Goal: Information Seeking & Learning: Learn about a topic

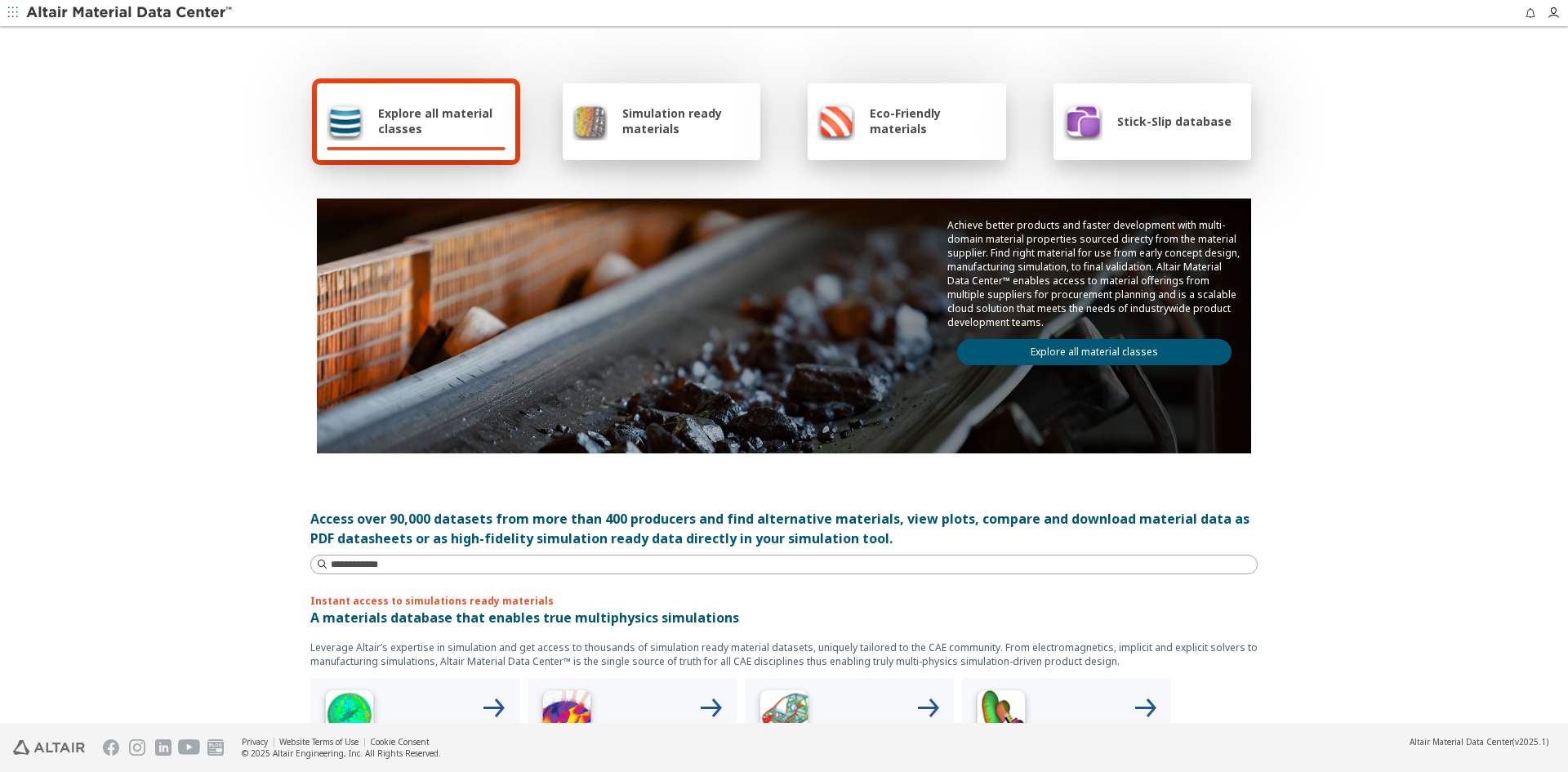
click at [459, 120] on span "Explore all material classes" at bounding box center [442, 120] width 128 height 31
click at [1329, 201] on div "Explore all material classes Simulation ready materials Eco-Friendly materials …" at bounding box center [784, 375] width 1568 height 695
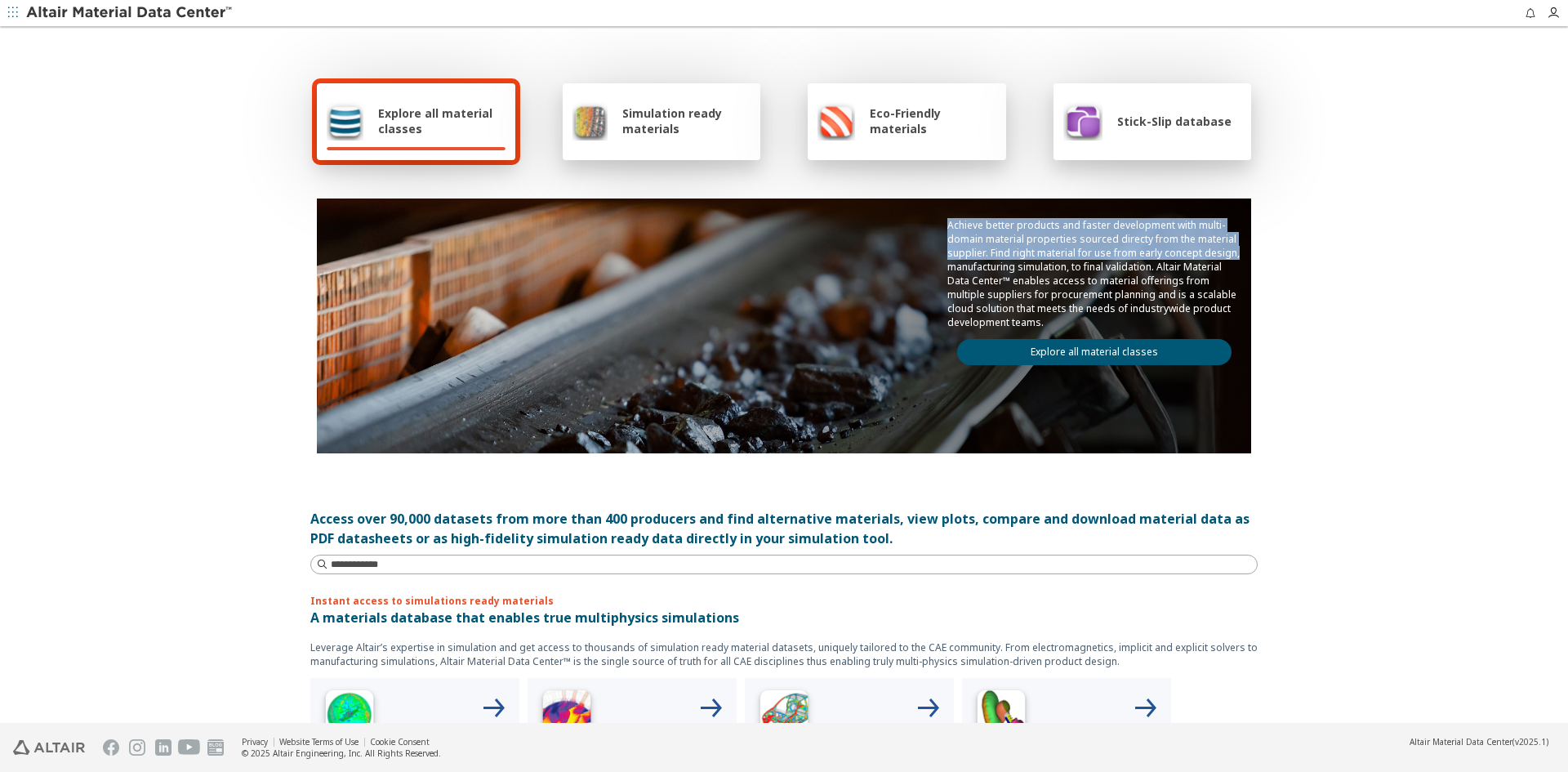
drag, startPoint x: 1555, startPoint y: 128, endPoint x: 1555, endPoint y: 251, distance: 123.0
click at [1555, 251] on div "Explore all material classes Simulation ready materials Eco-Friendly materials …" at bounding box center [784, 375] width 1568 height 695
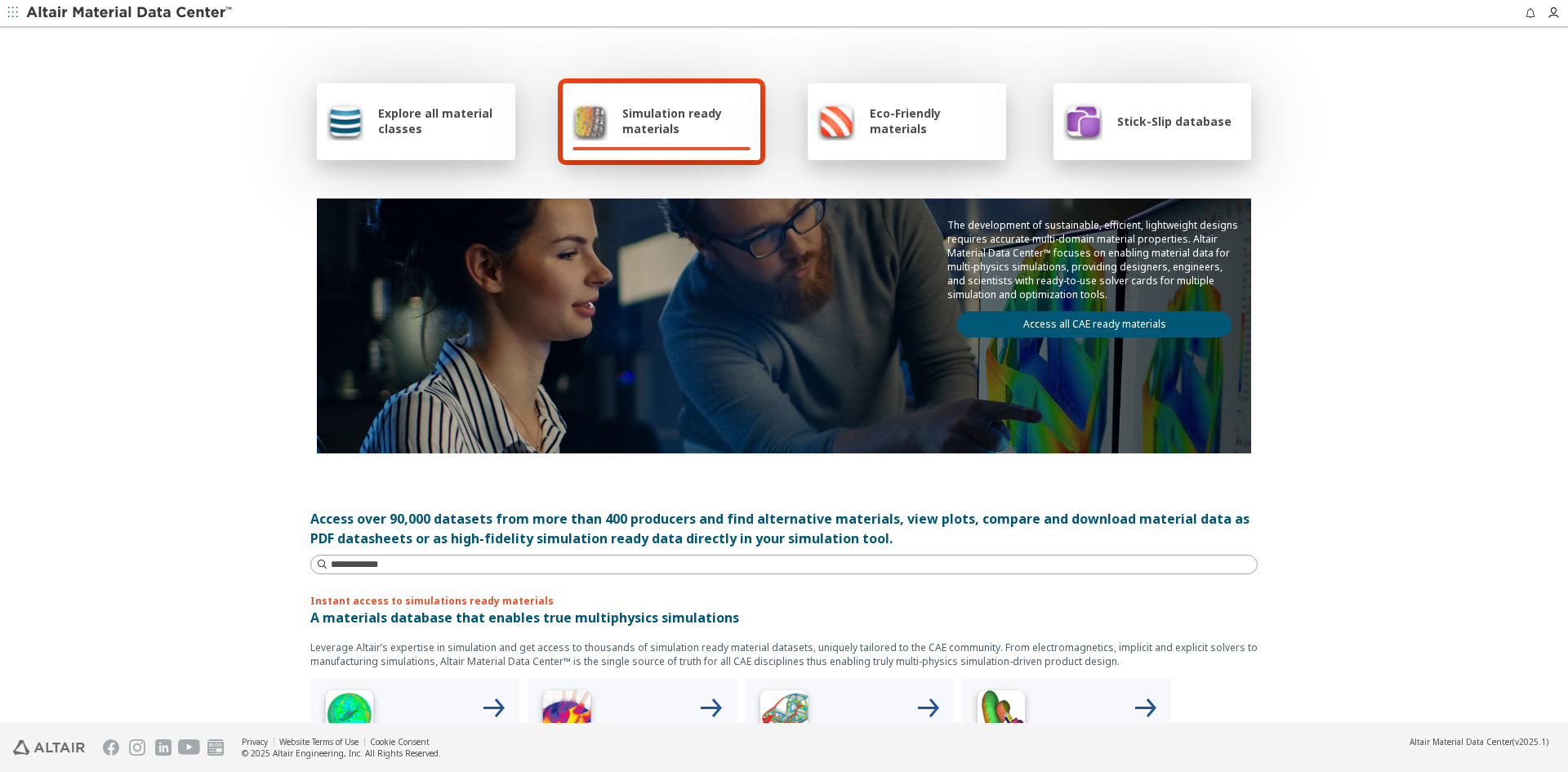
click at [1140, 130] on div "Stick-Slip database" at bounding box center [1147, 121] width 168 height 39
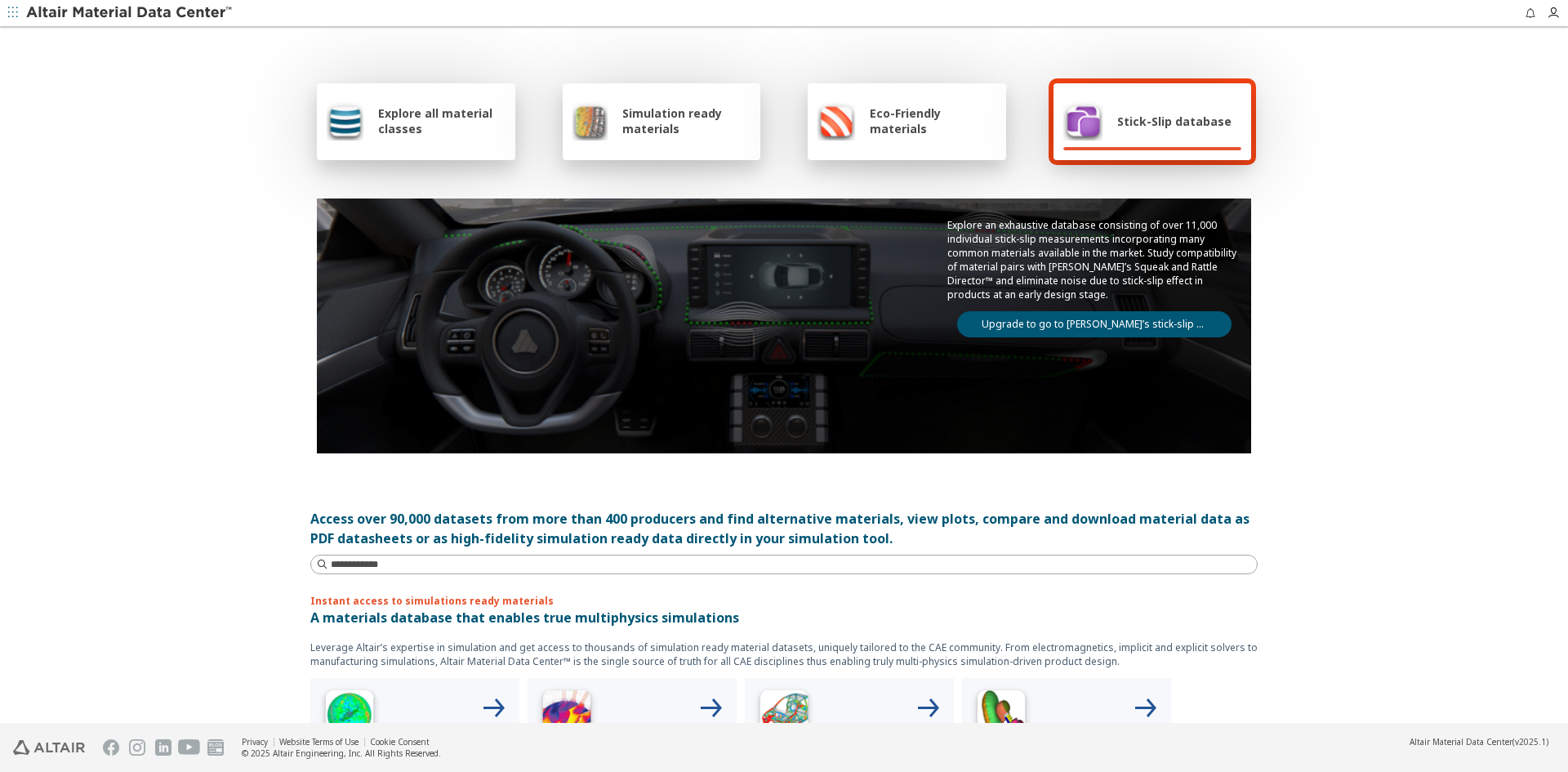
click at [165, 3] on div at bounding box center [117, 13] width 234 height 26
click at [164, 11] on img at bounding box center [131, 12] width 209 height 16
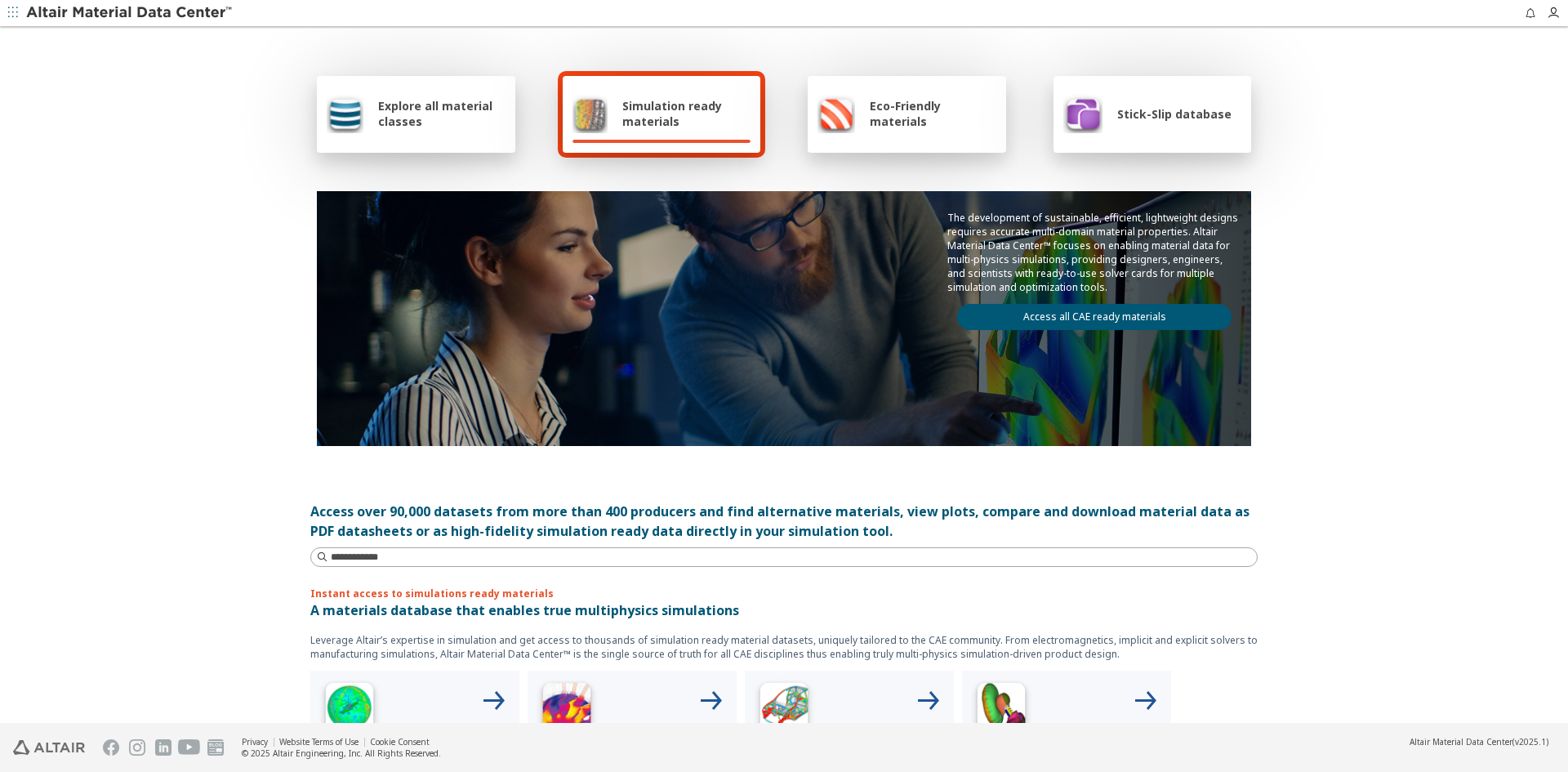
scroll to position [12, 0]
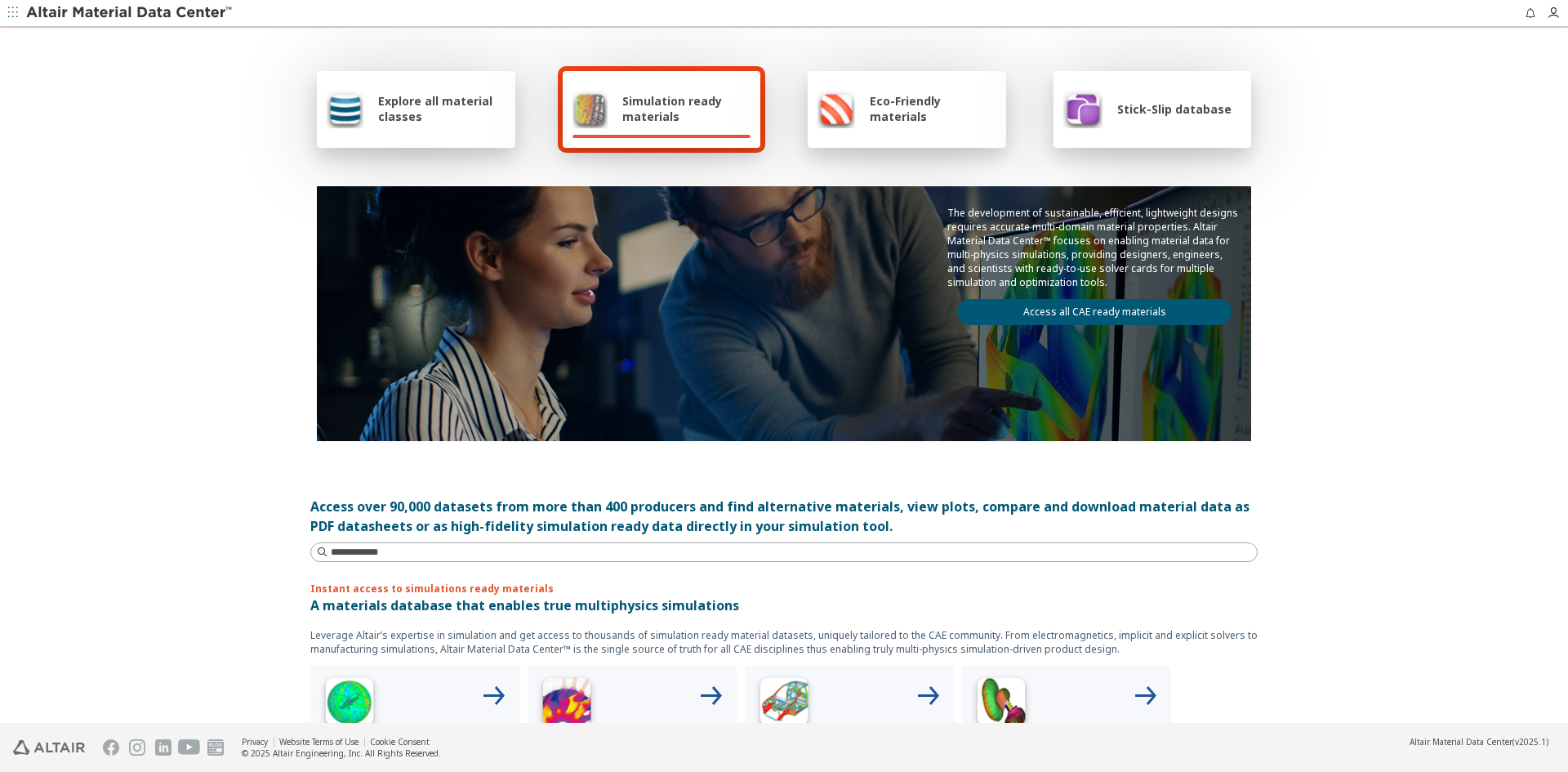
click at [13, 9] on icon "button" at bounding box center [13, 12] width 9 height 9
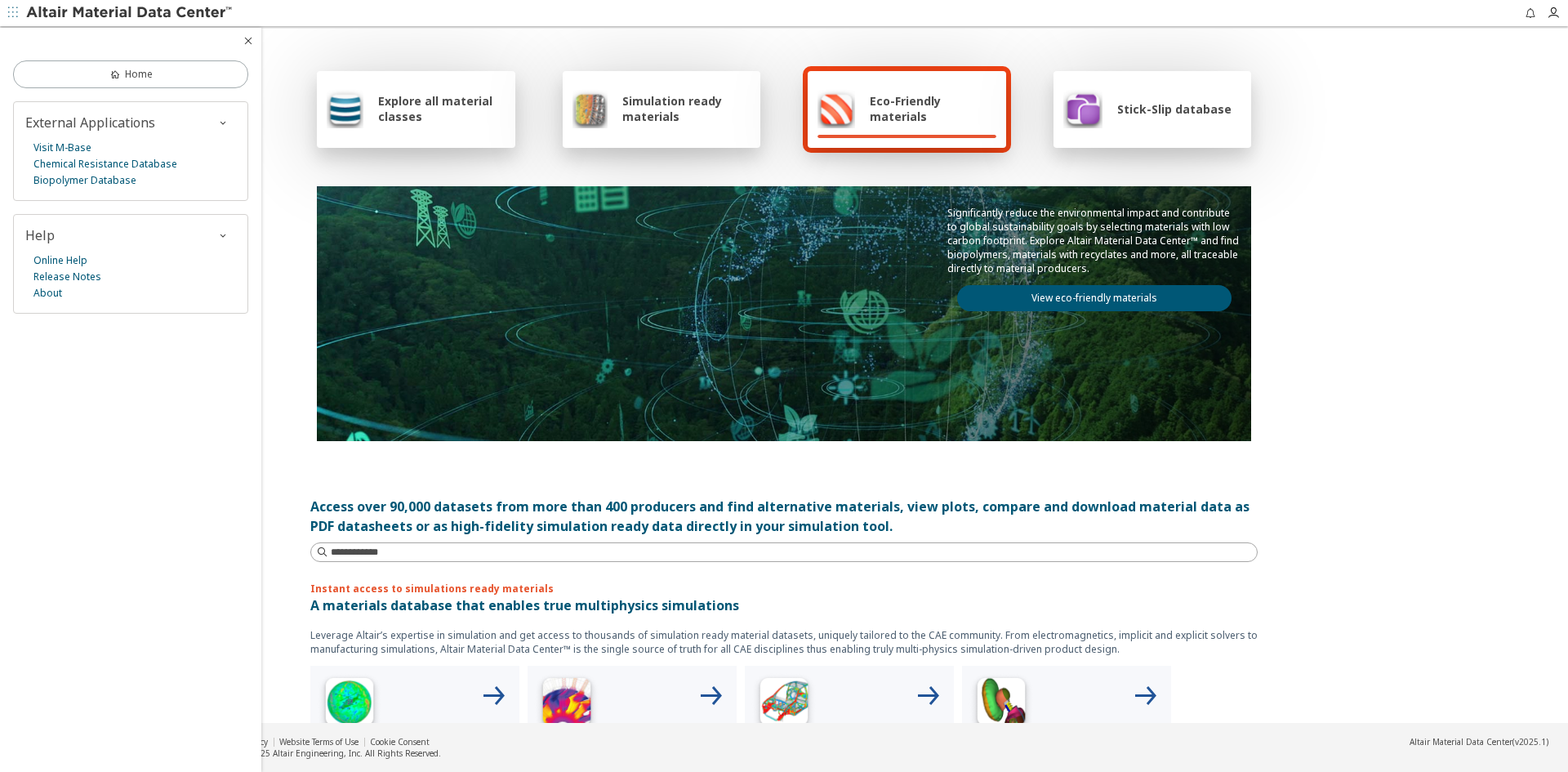
click at [1305, 184] on div "Explore all material classes Simulation ready materials Eco-Friendly materials …" at bounding box center [784, 363] width 1568 height 695
click at [432, 548] on input at bounding box center [793, 552] width 926 height 16
type input "****"
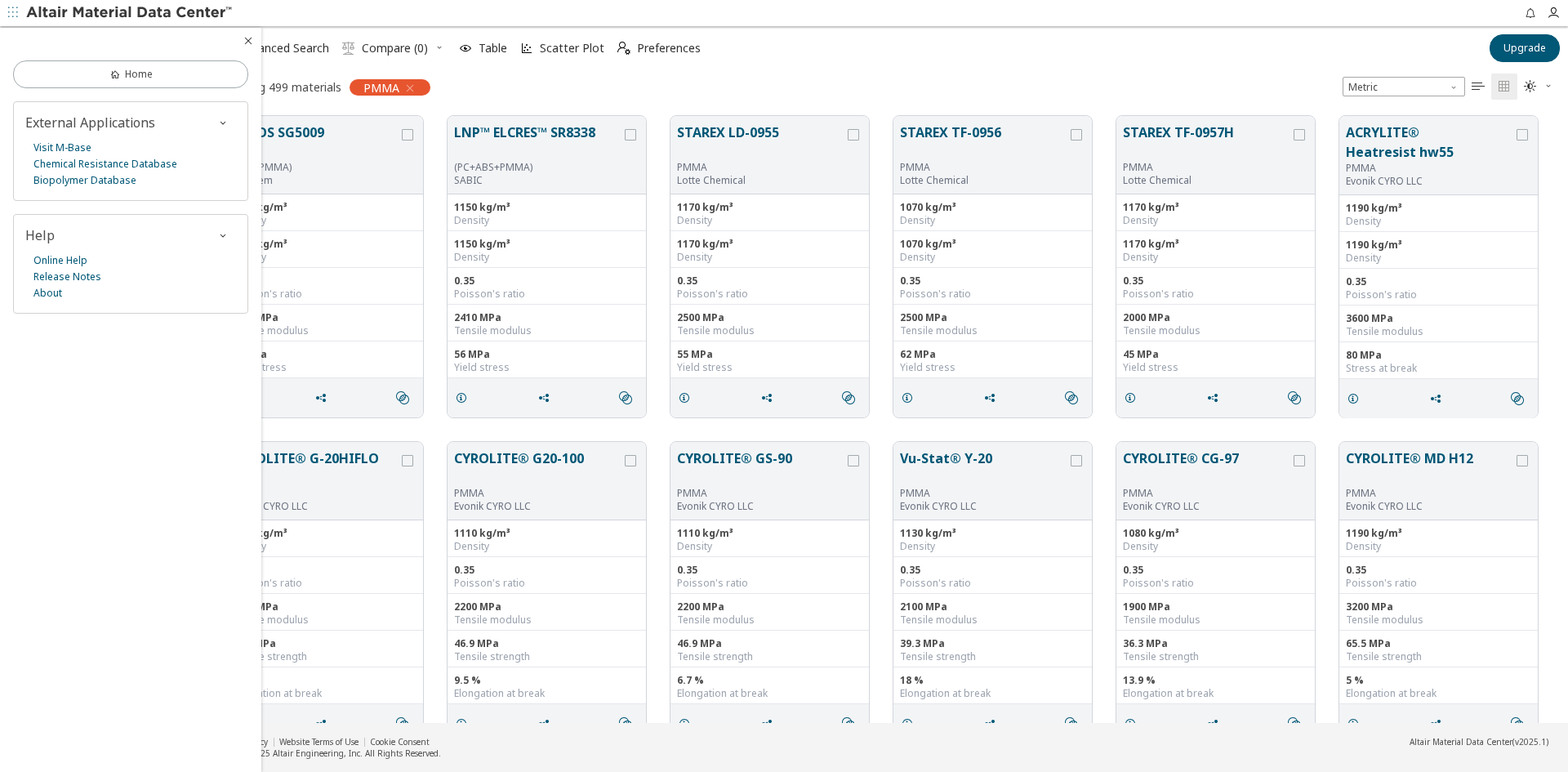
scroll to position [607, 1343]
click at [247, 42] on icon "button" at bounding box center [248, 40] width 13 height 13
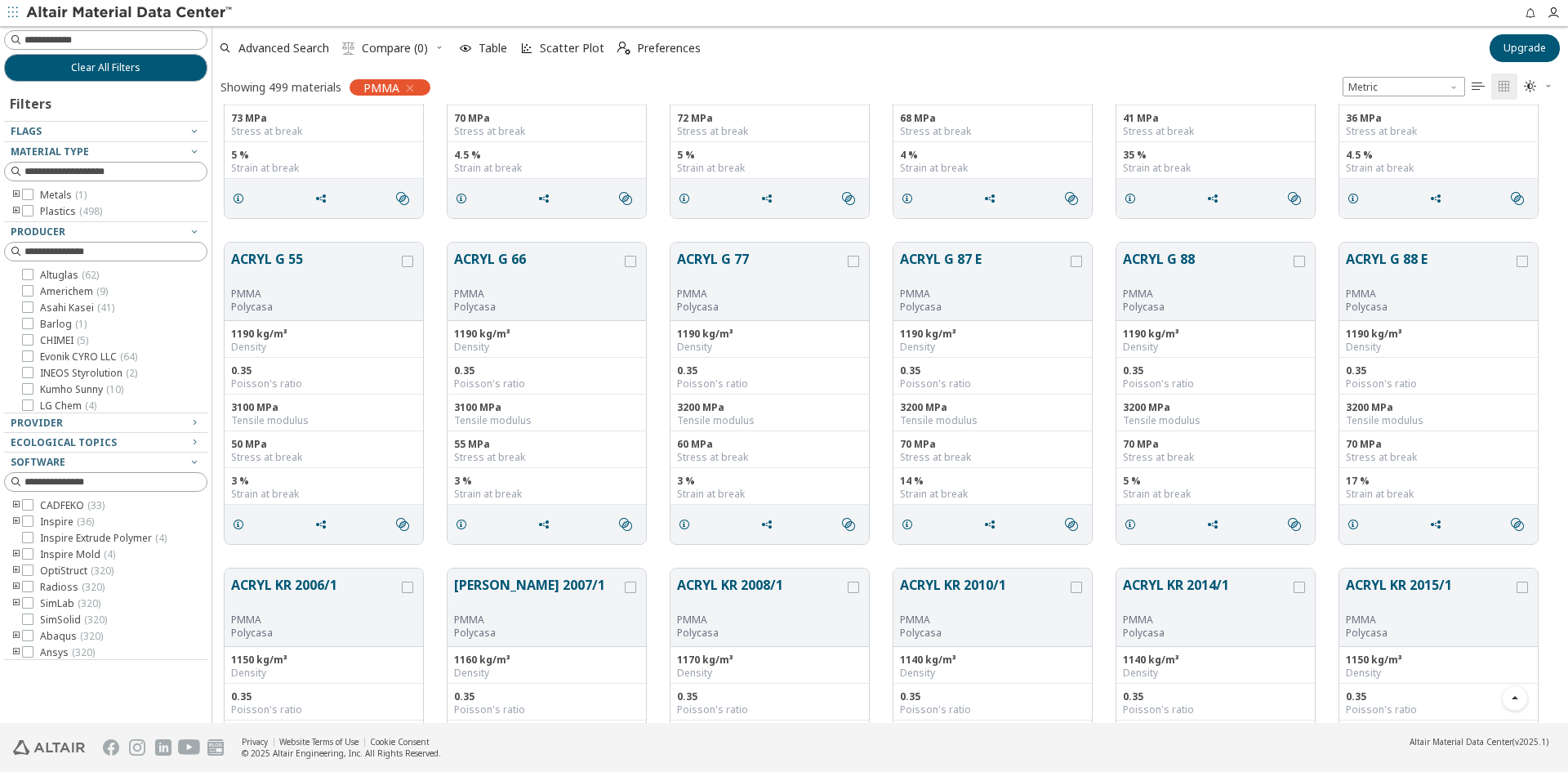
scroll to position [0, 0]
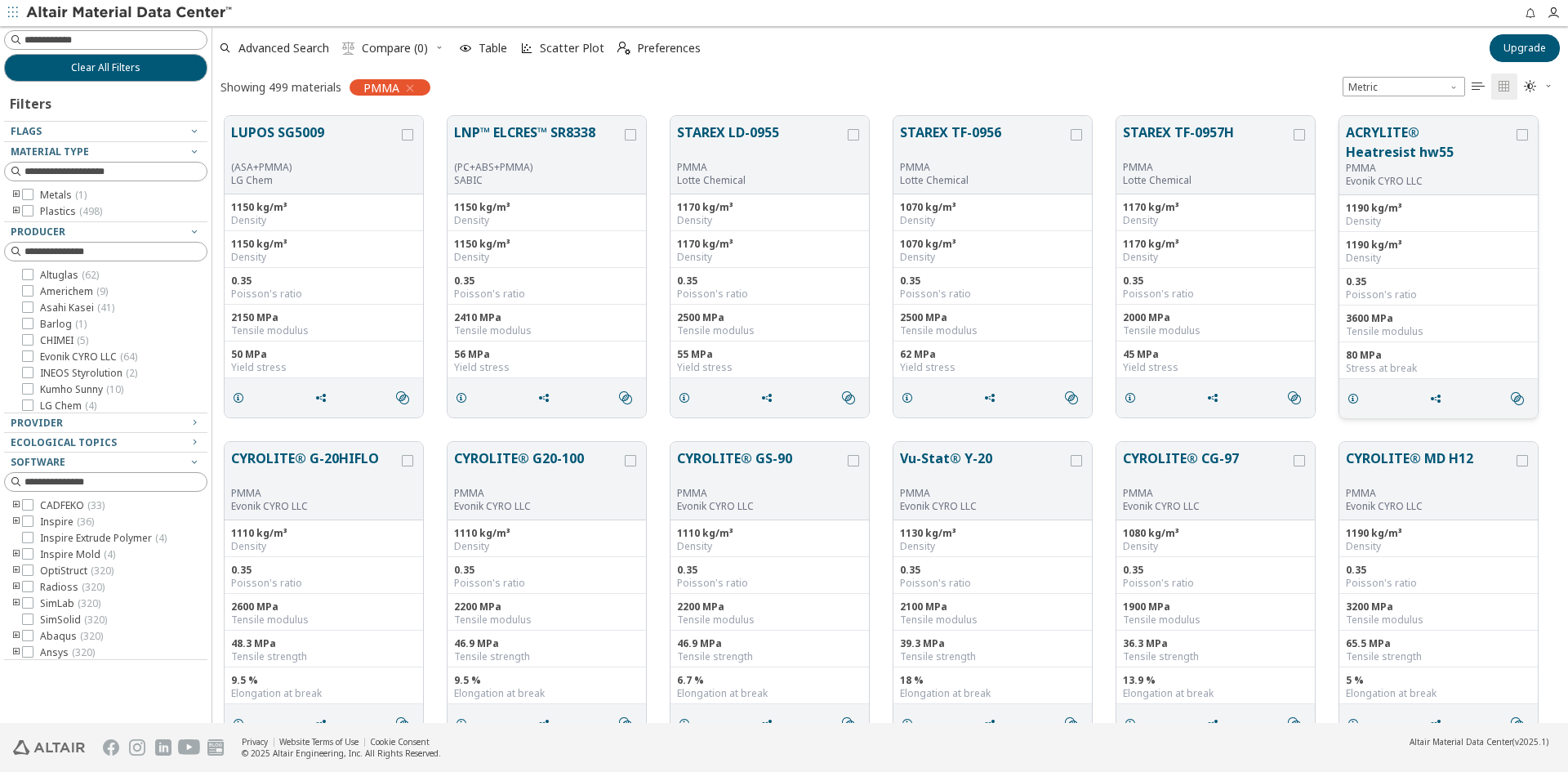
click at [1384, 128] on button "ACRYLITE® Heatresist hw55" at bounding box center [1430, 142] width 167 height 39
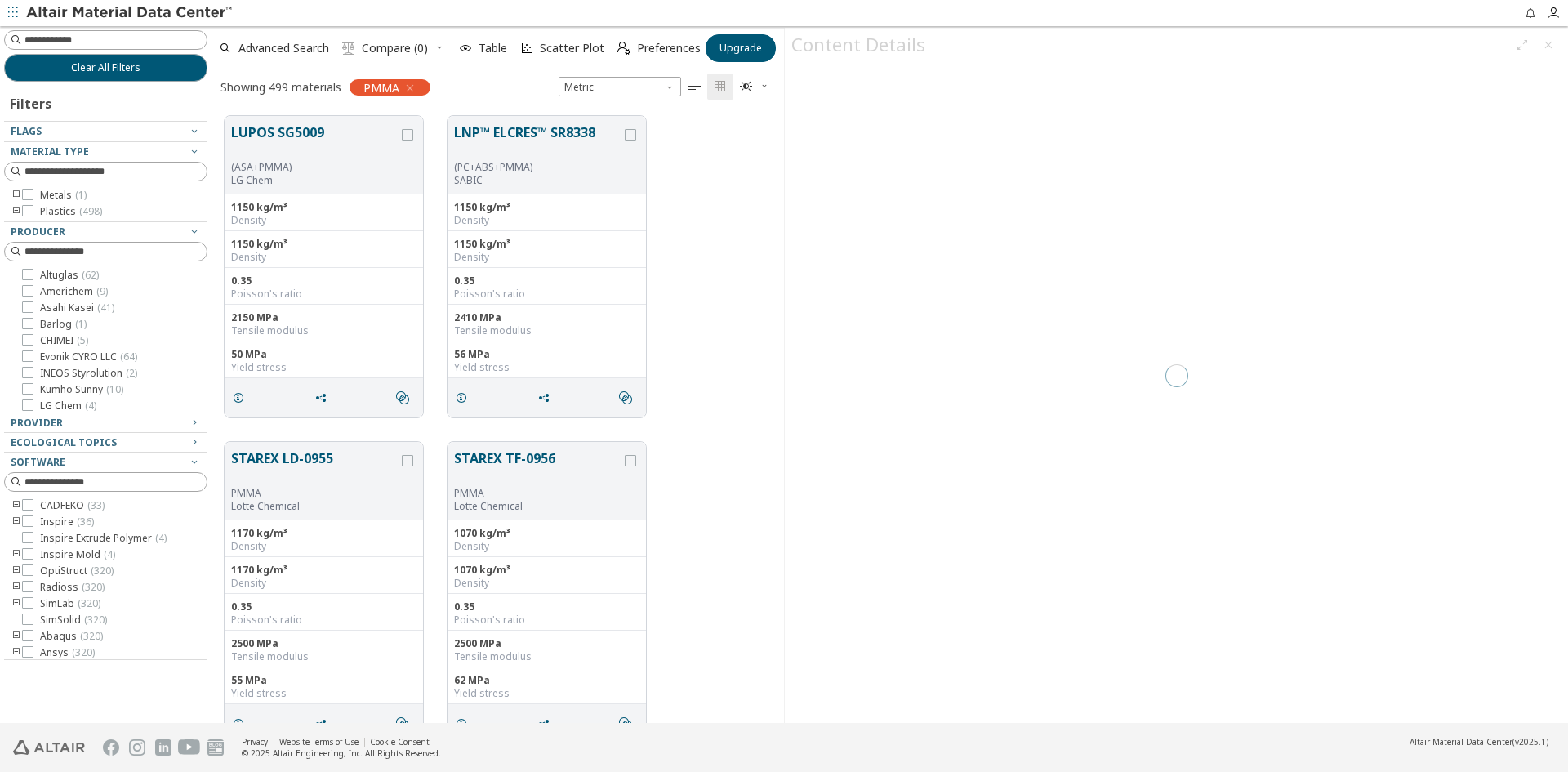
scroll to position [607, 559]
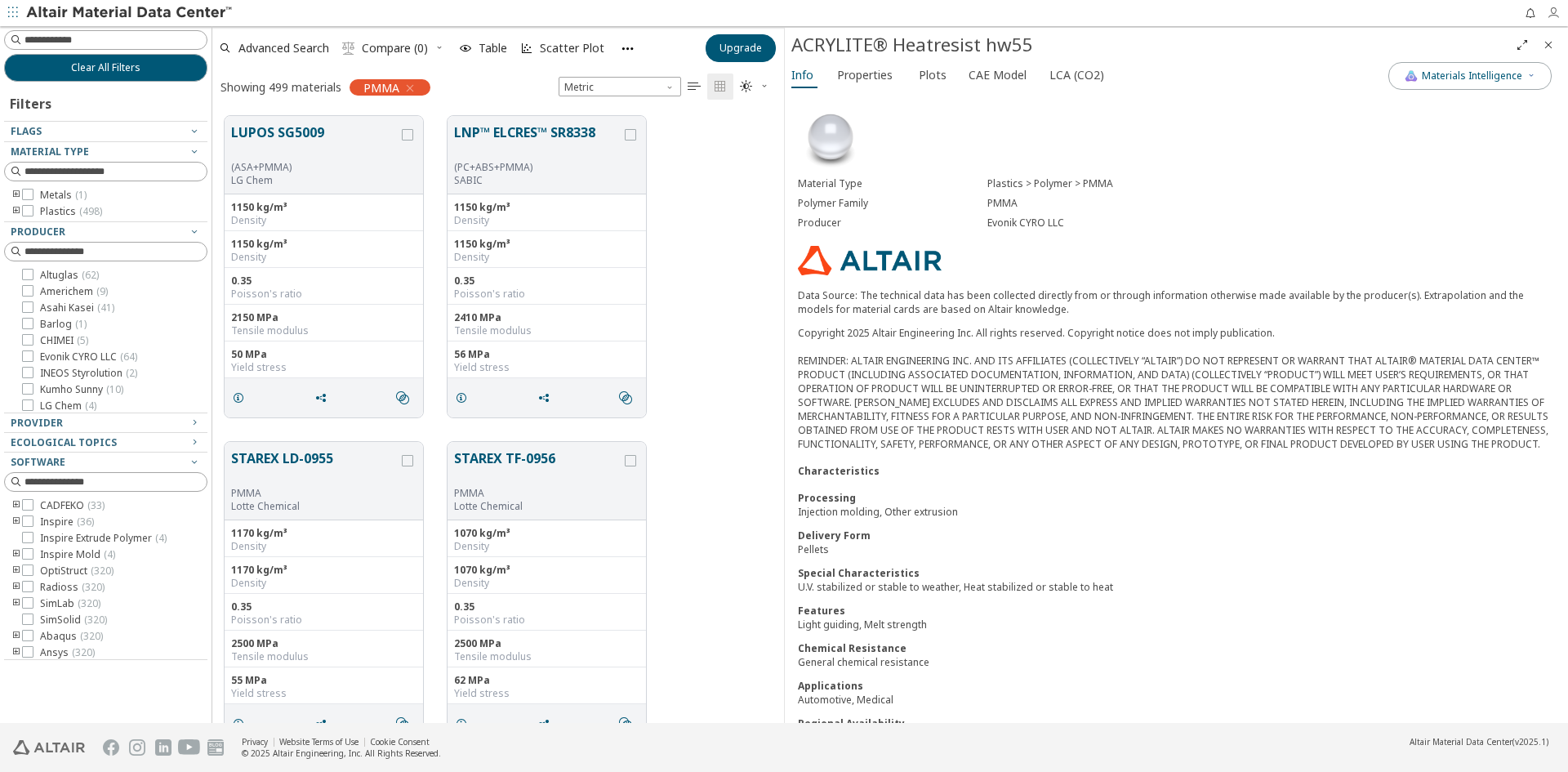
click at [1553, 14] on icon "button" at bounding box center [1553, 13] width 13 height 13
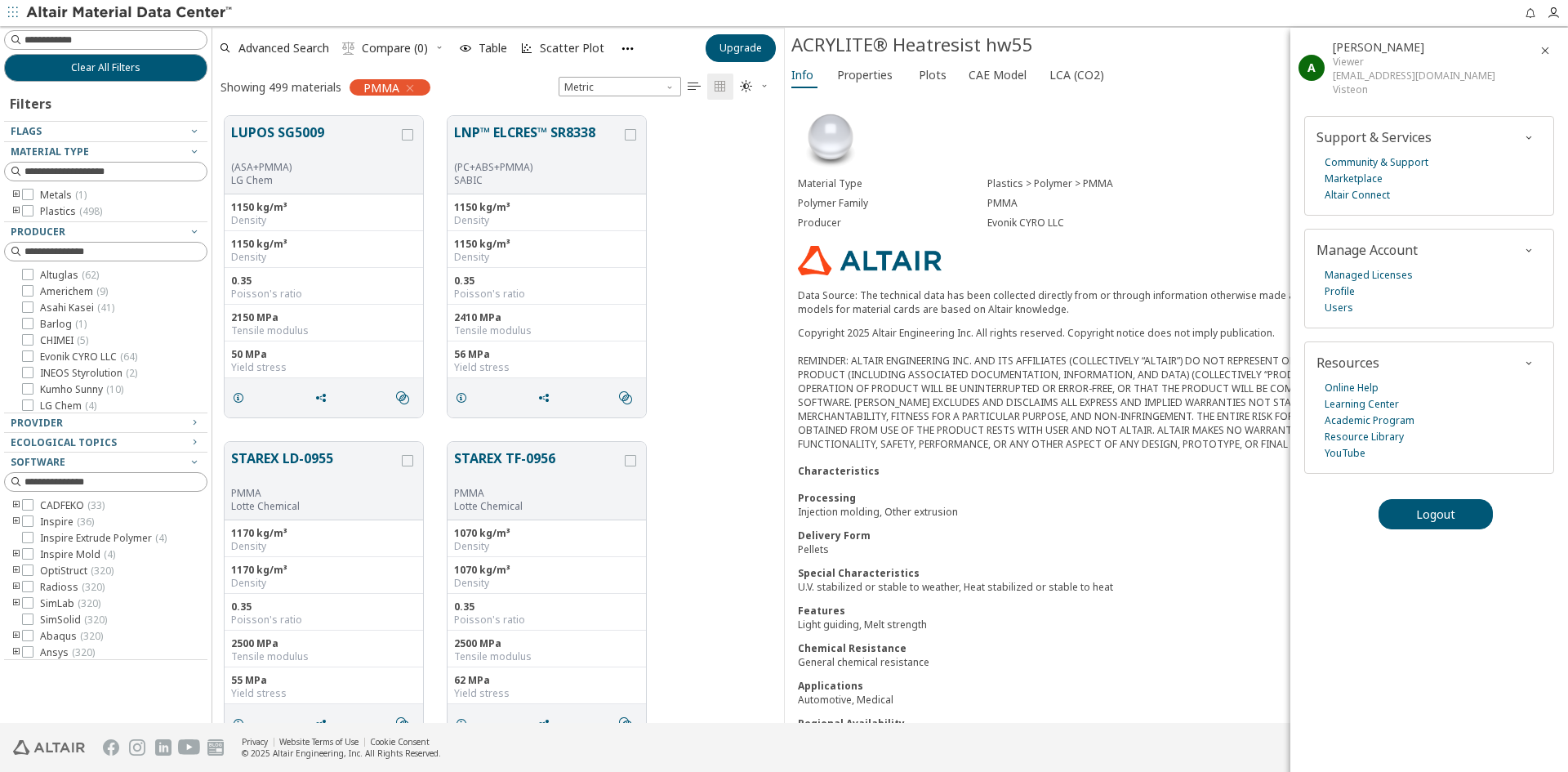
click at [1227, 116] on div "Material Type Plastics > Polymer > PMMA Polymer Family PMMA Producer Evonik CYR…" at bounding box center [1176, 430] width 783 height 675
click at [1192, 122] on div "Material Type Plastics > Polymer > PMMA Polymer Family PMMA Producer Evonik CYR…" at bounding box center [1176, 430] width 783 height 675
click at [1546, 48] on icon "button" at bounding box center [1545, 51] width 13 height 13
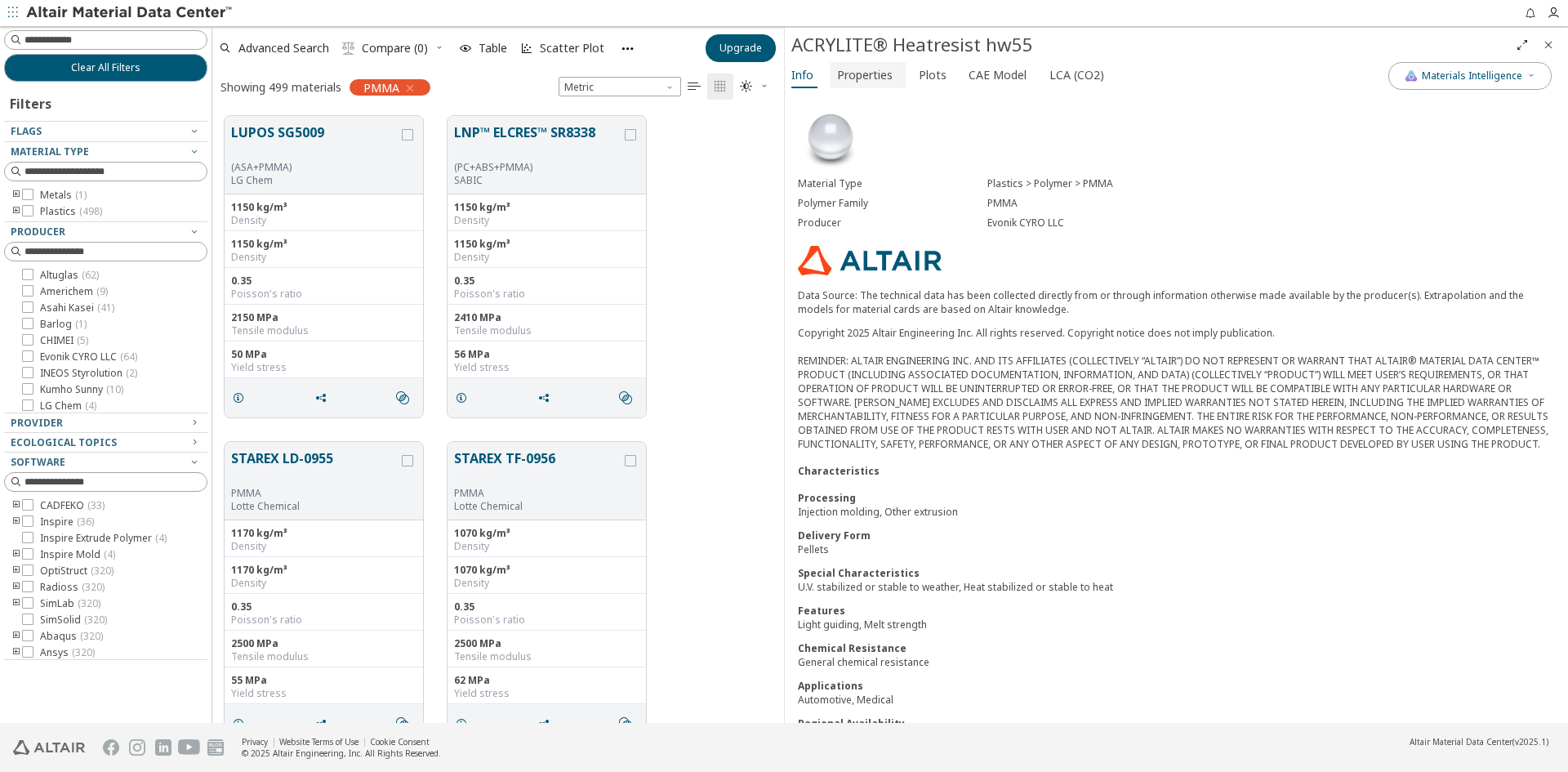
click at [883, 71] on span "Properties" at bounding box center [864, 75] width 55 height 26
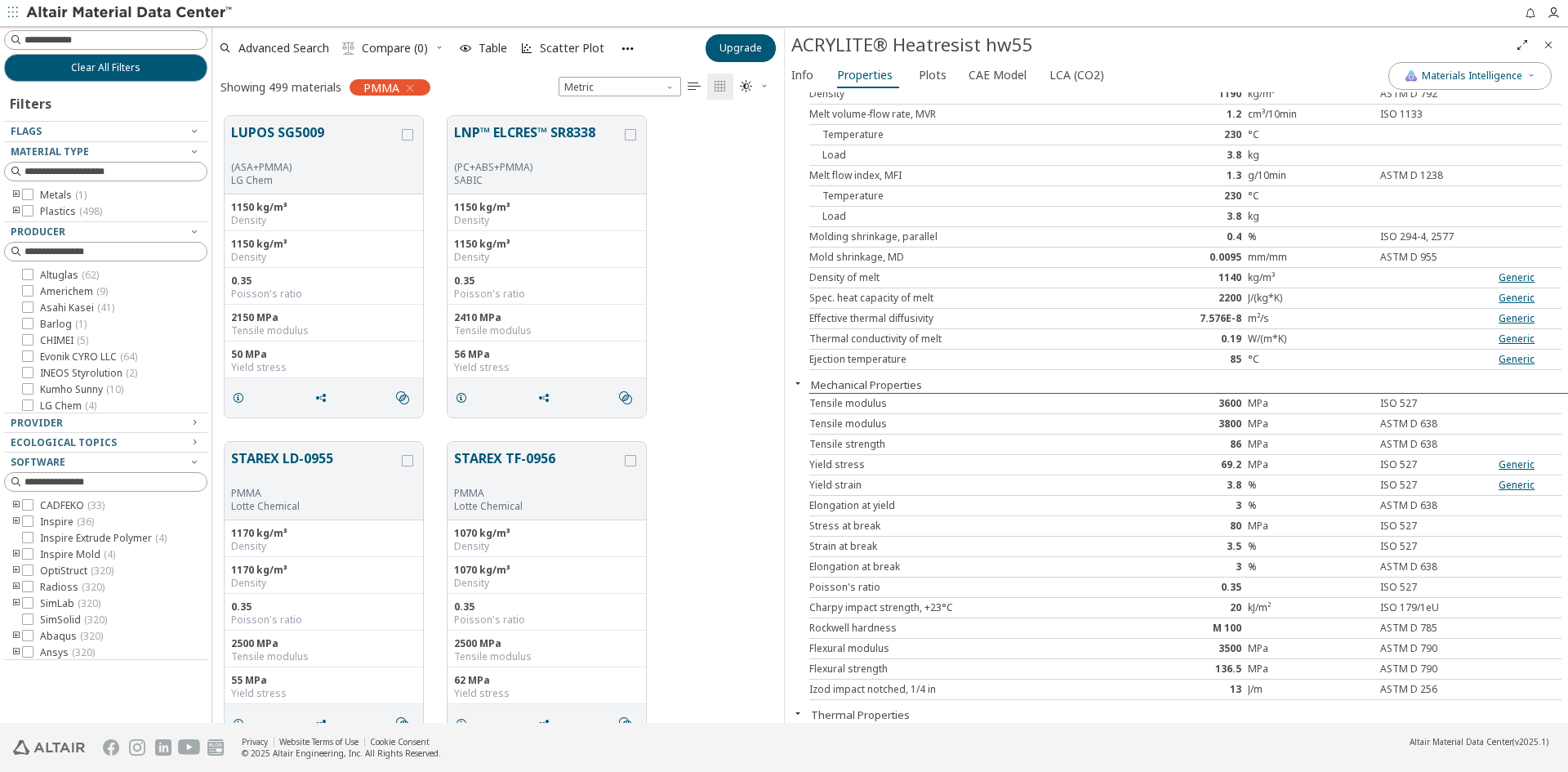
scroll to position [82, 0]
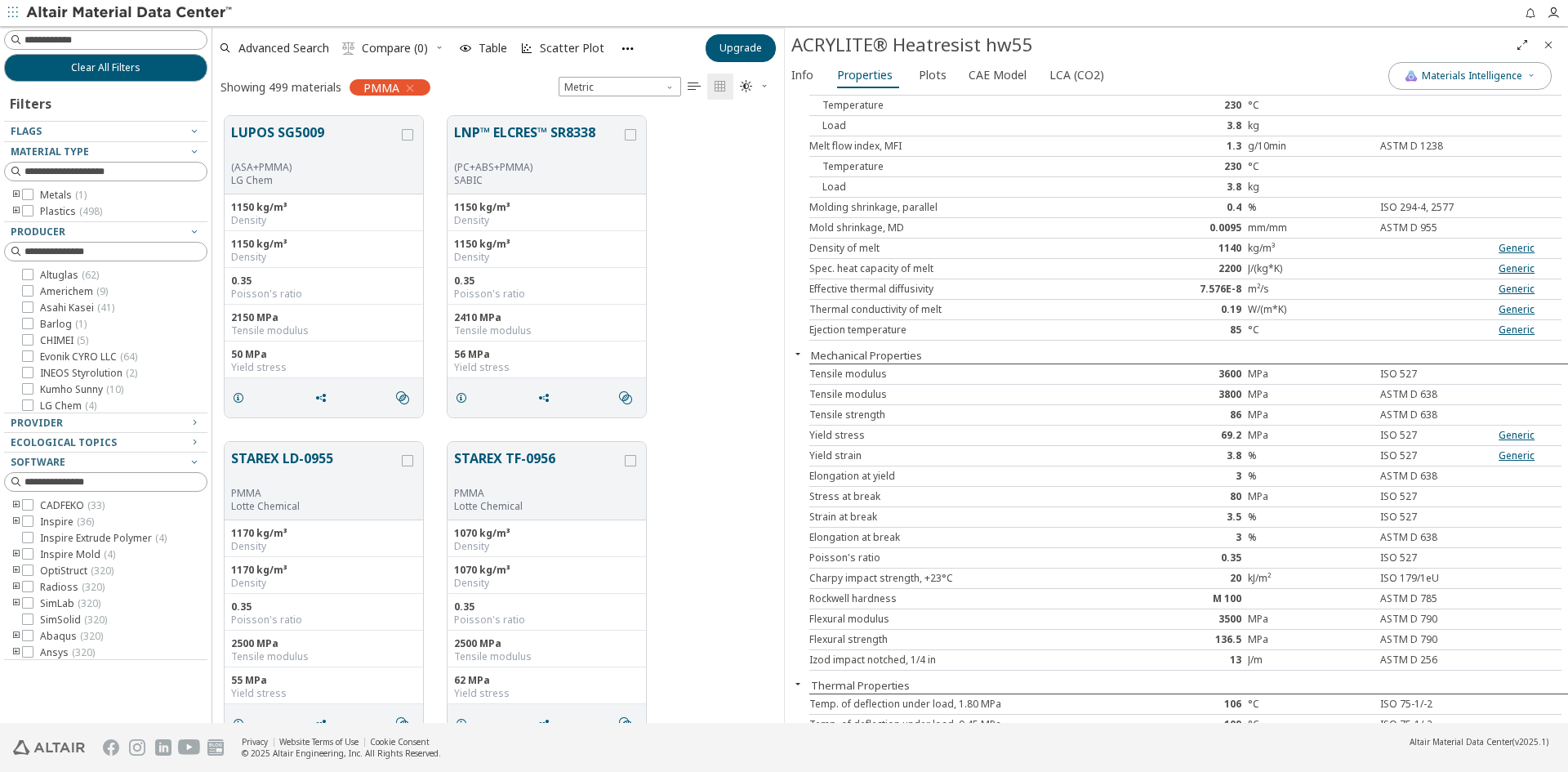
click at [953, 476] on div "Elongation at yield" at bounding box center [966, 477] width 314 height 13
click at [954, 458] on div "Yield strain" at bounding box center [966, 456] width 314 height 13
click at [961, 497] on div "Stress at break" at bounding box center [966, 496] width 314 height 13
click at [965, 513] on div "Strain at break" at bounding box center [966, 517] width 314 height 13
click at [973, 539] on div "Elongation at break" at bounding box center [966, 538] width 314 height 13
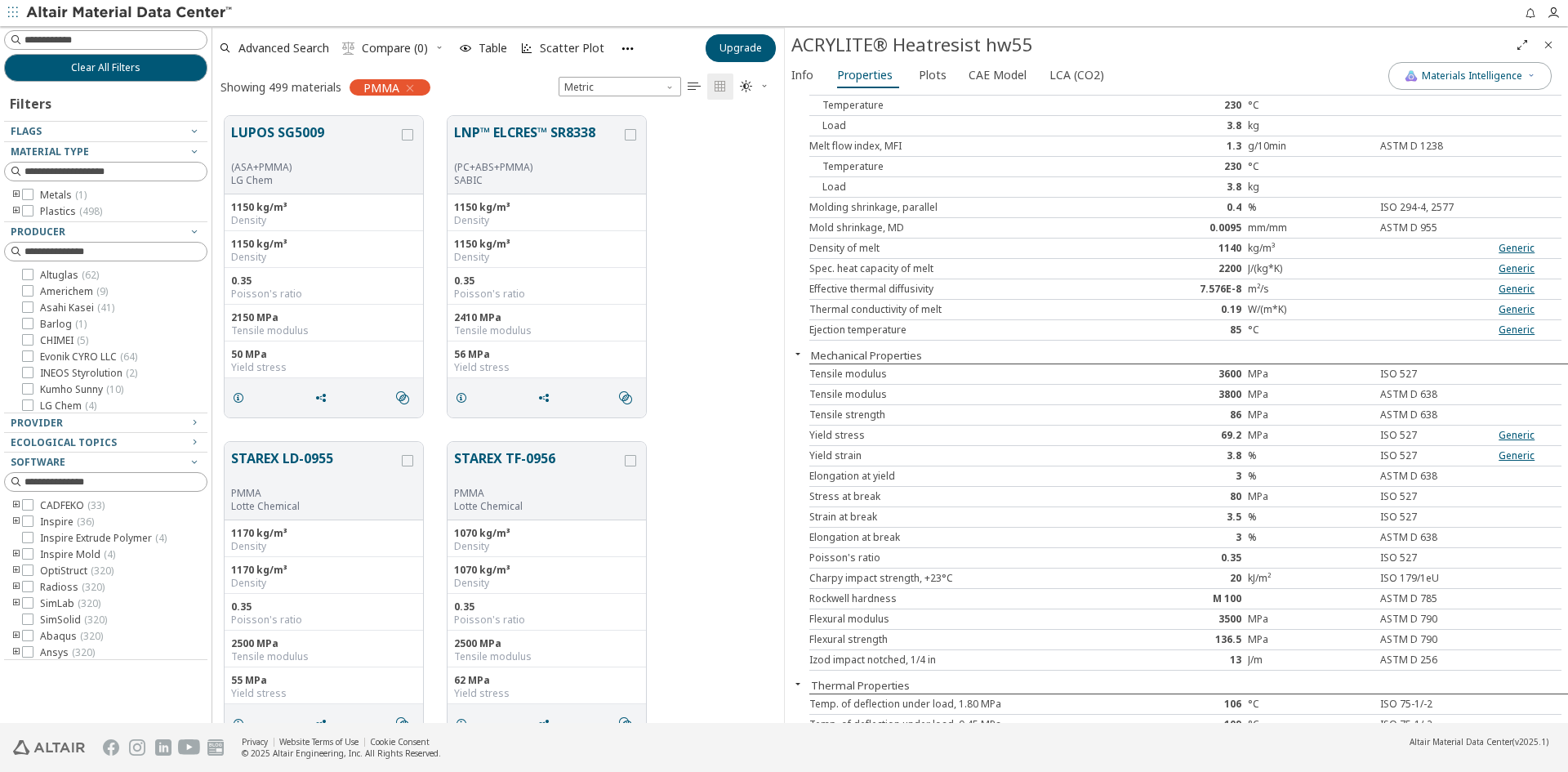
click at [974, 538] on div "Elongation at break" at bounding box center [966, 538] width 314 height 13
click at [1007, 622] on div "Flexural modulus" at bounding box center [966, 620] width 314 height 13
click at [412, 86] on icon "button" at bounding box center [410, 88] width 13 height 13
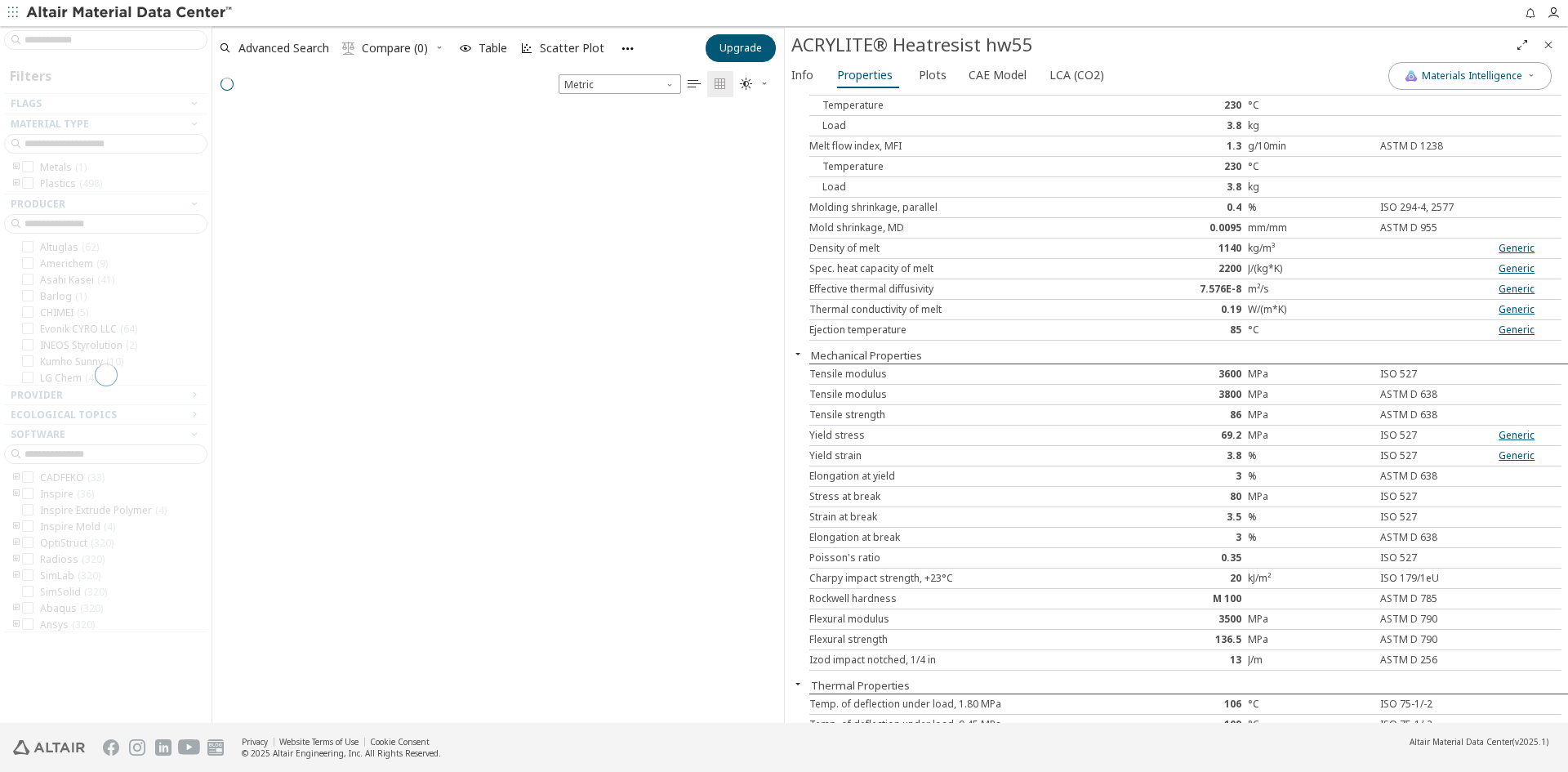
click at [121, 34] on div at bounding box center [105, 374] width 212 height 697
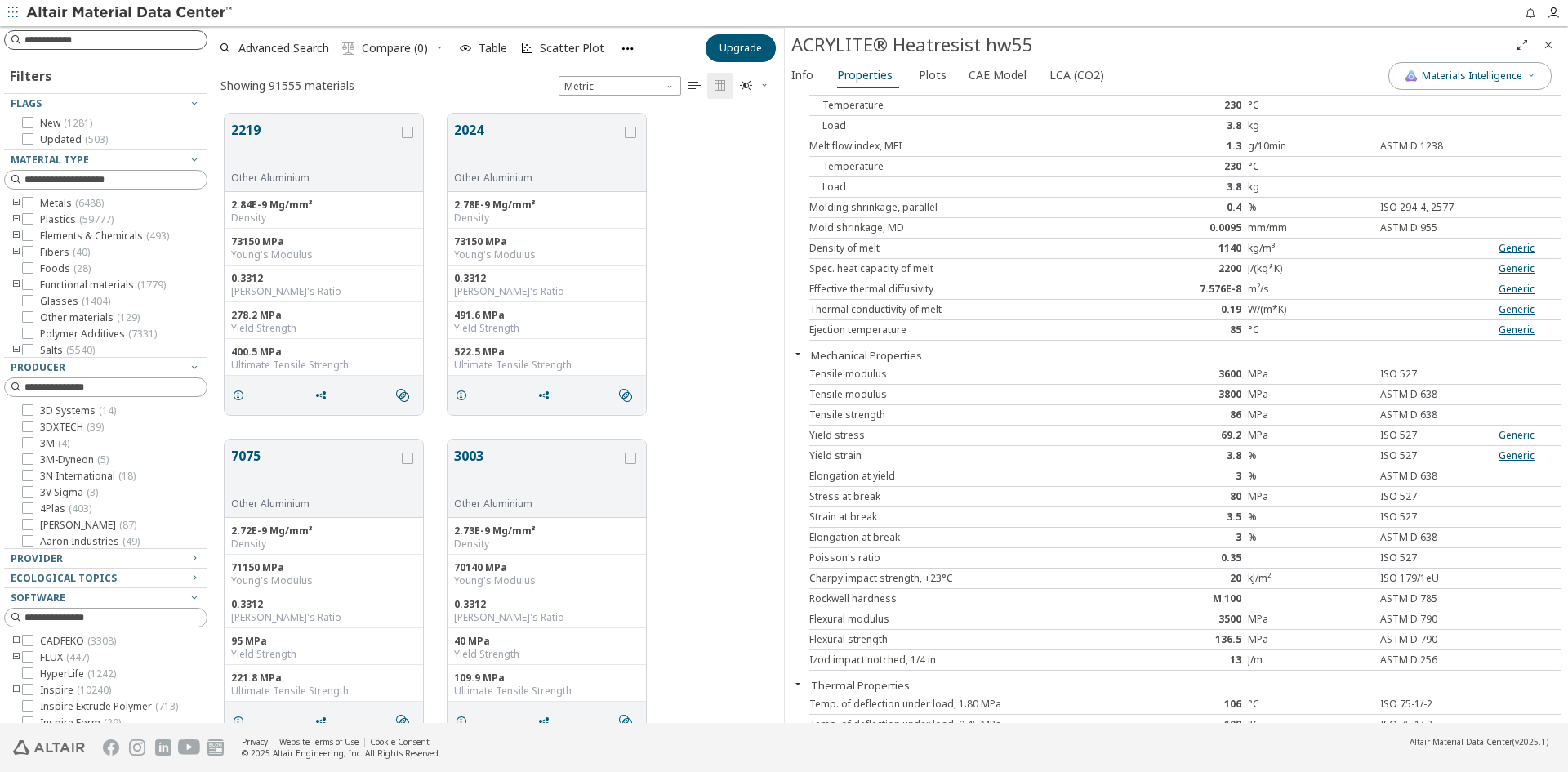
scroll to position [609, 559]
click at [124, 41] on input at bounding box center [107, 39] width 200 height 18
type input "*****"
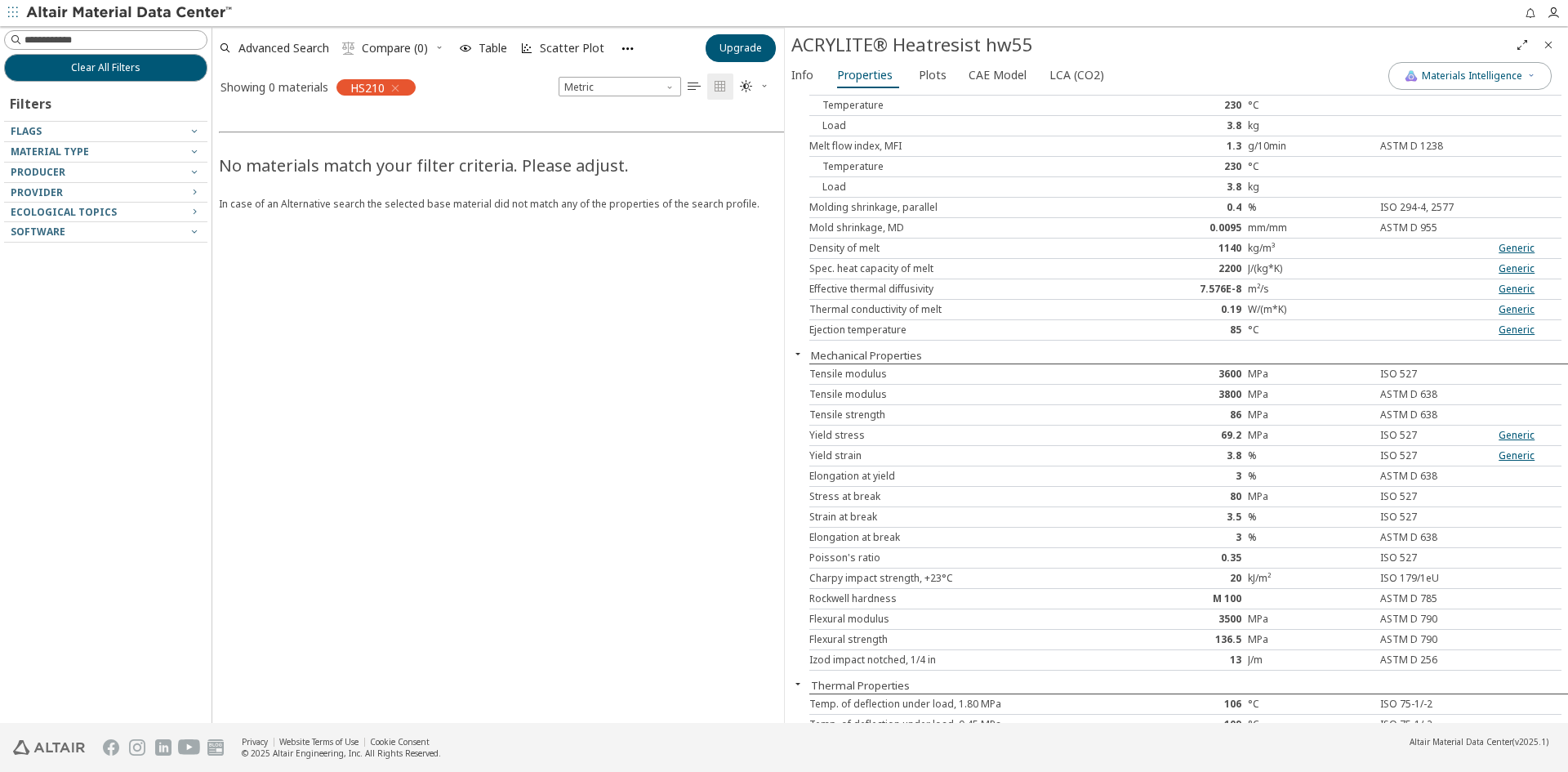
click at [398, 86] on icon "button" at bounding box center [396, 88] width 13 height 13
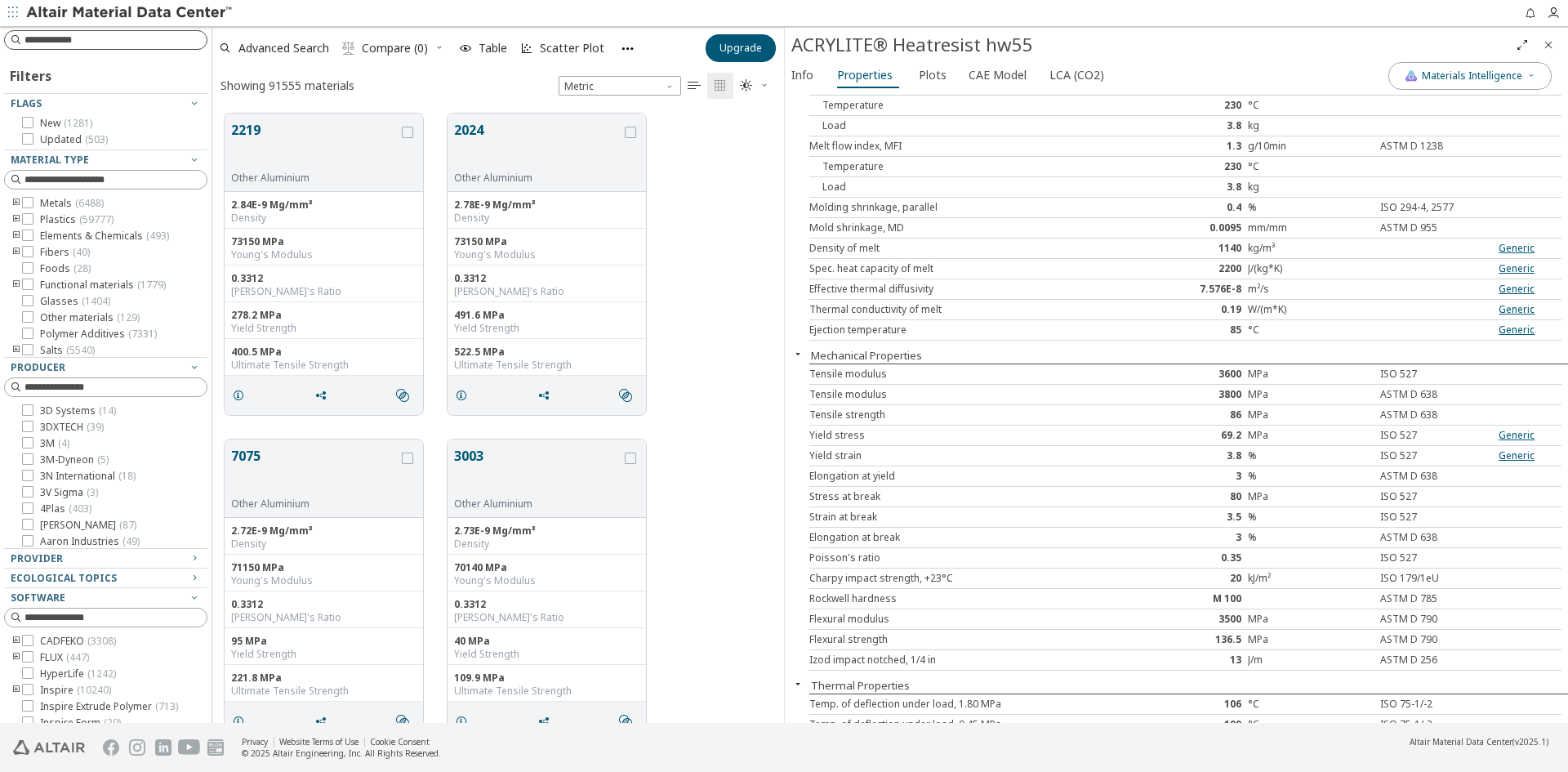
scroll to position [609, 559]
click at [119, 40] on input at bounding box center [116, 39] width 182 height 16
type input "******"
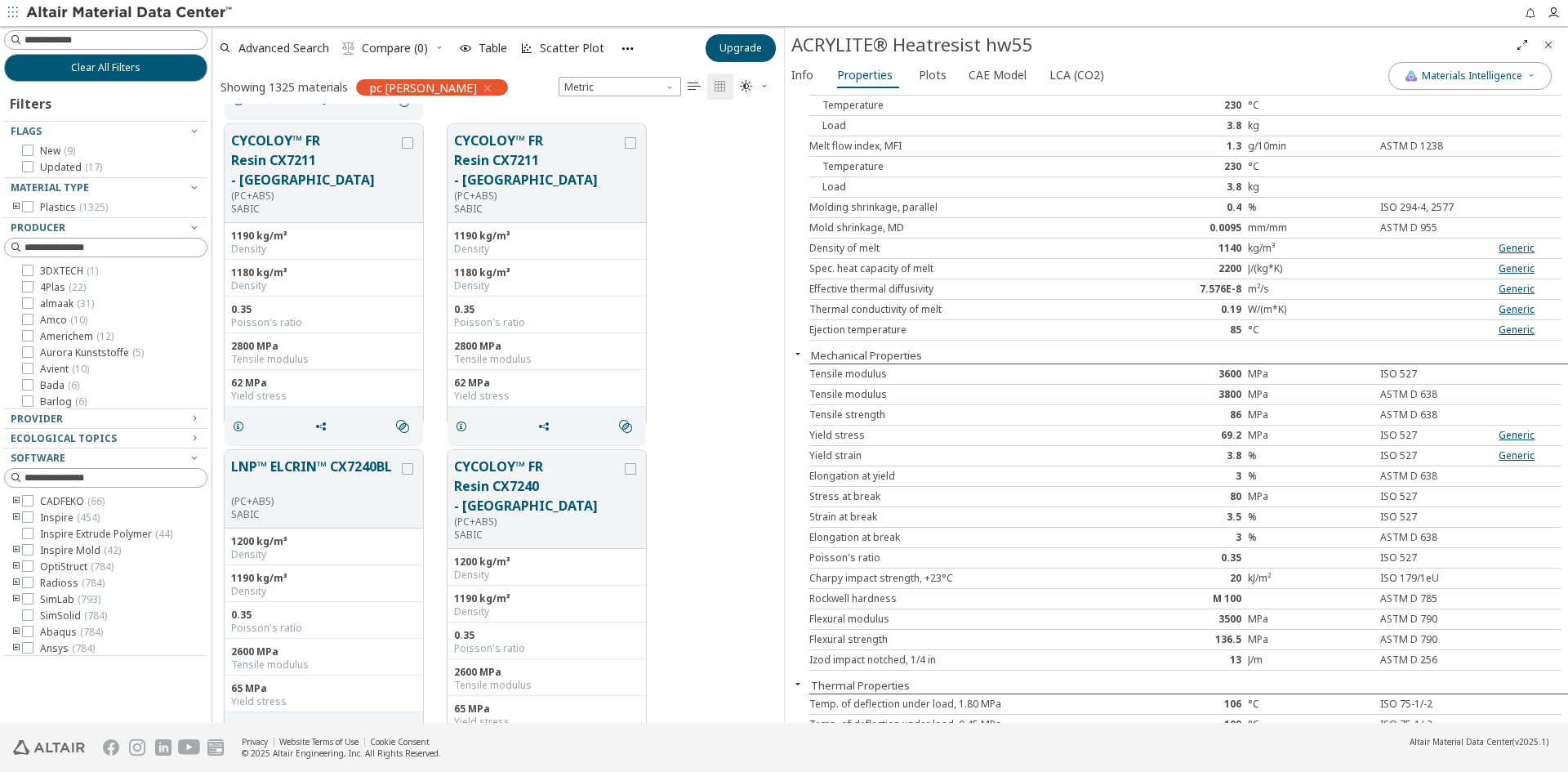
scroll to position [325, 0]
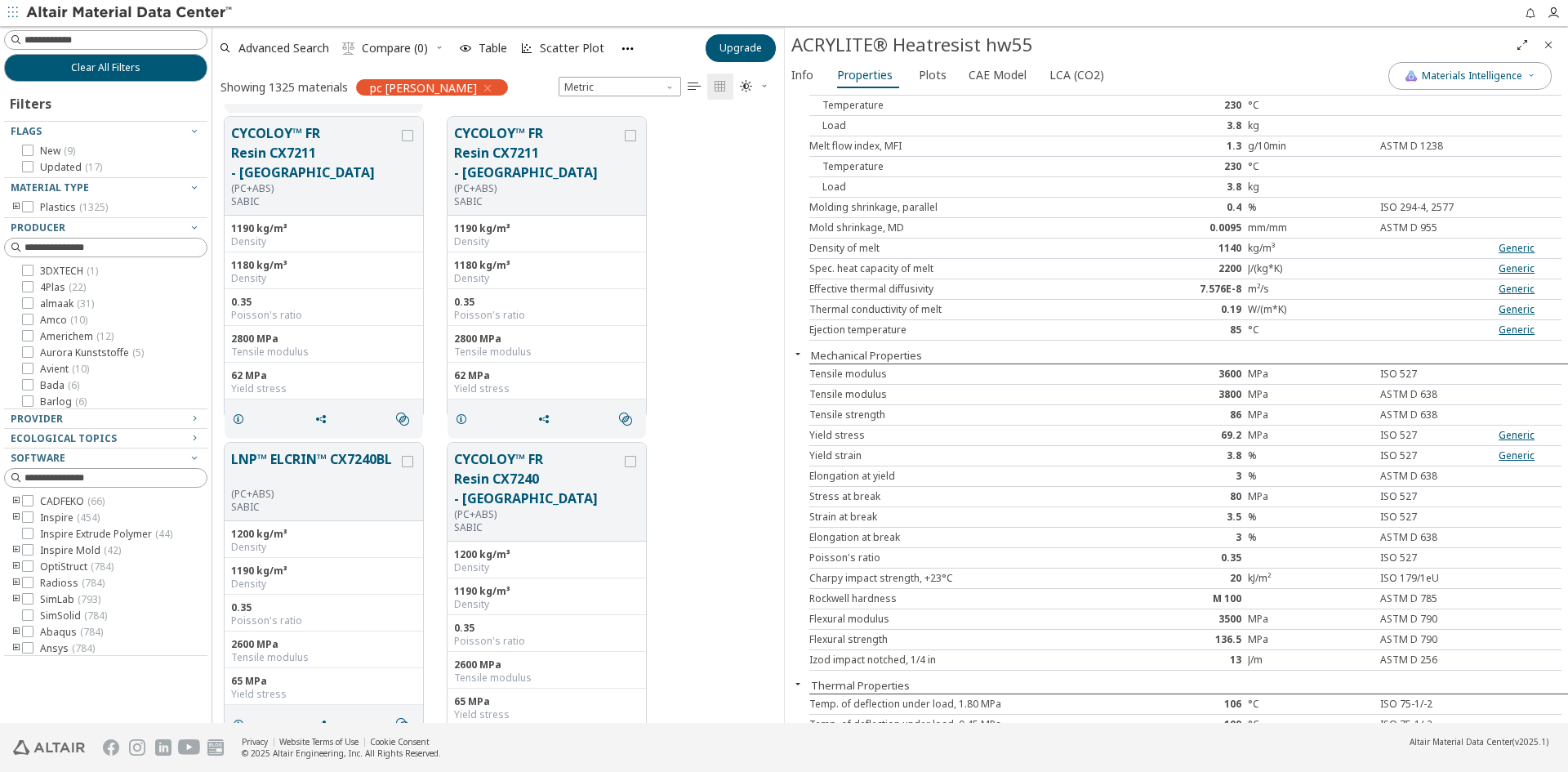
click at [1541, 46] on span "Close" at bounding box center [1548, 45] width 20 height 26
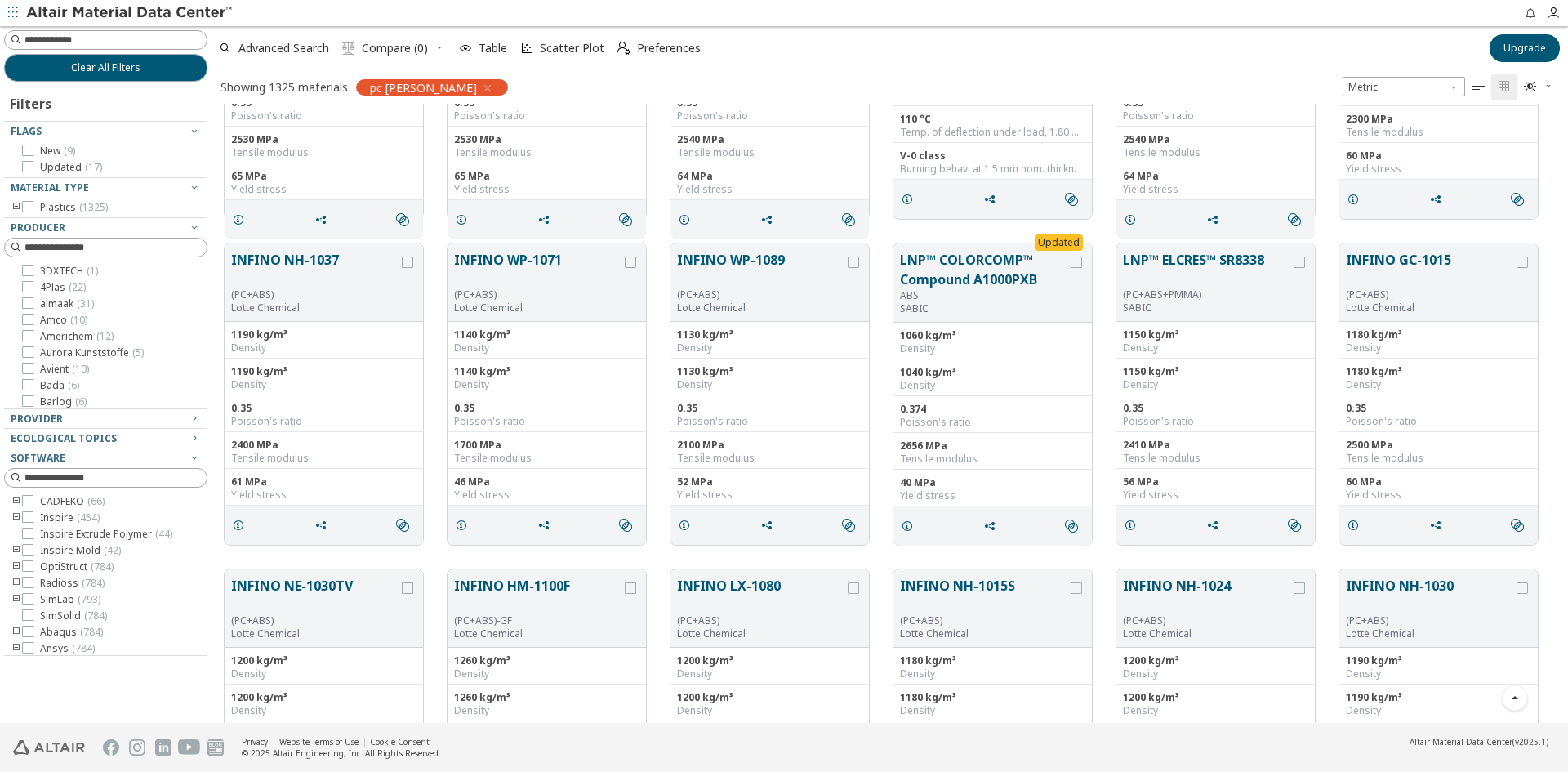
scroll to position [3456, 0]
click at [91, 32] on input at bounding box center [116, 39] width 182 height 16
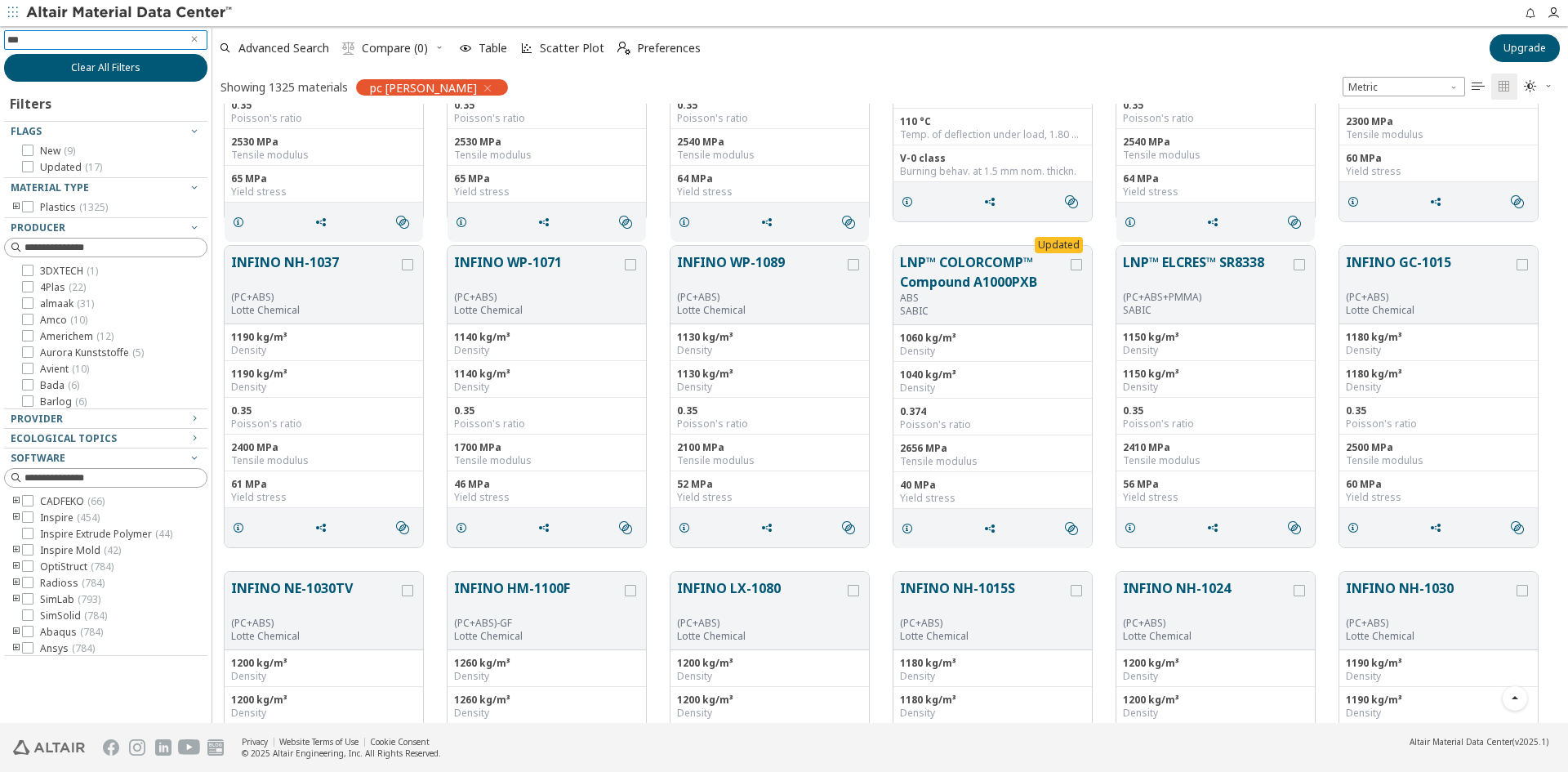
type input "****"
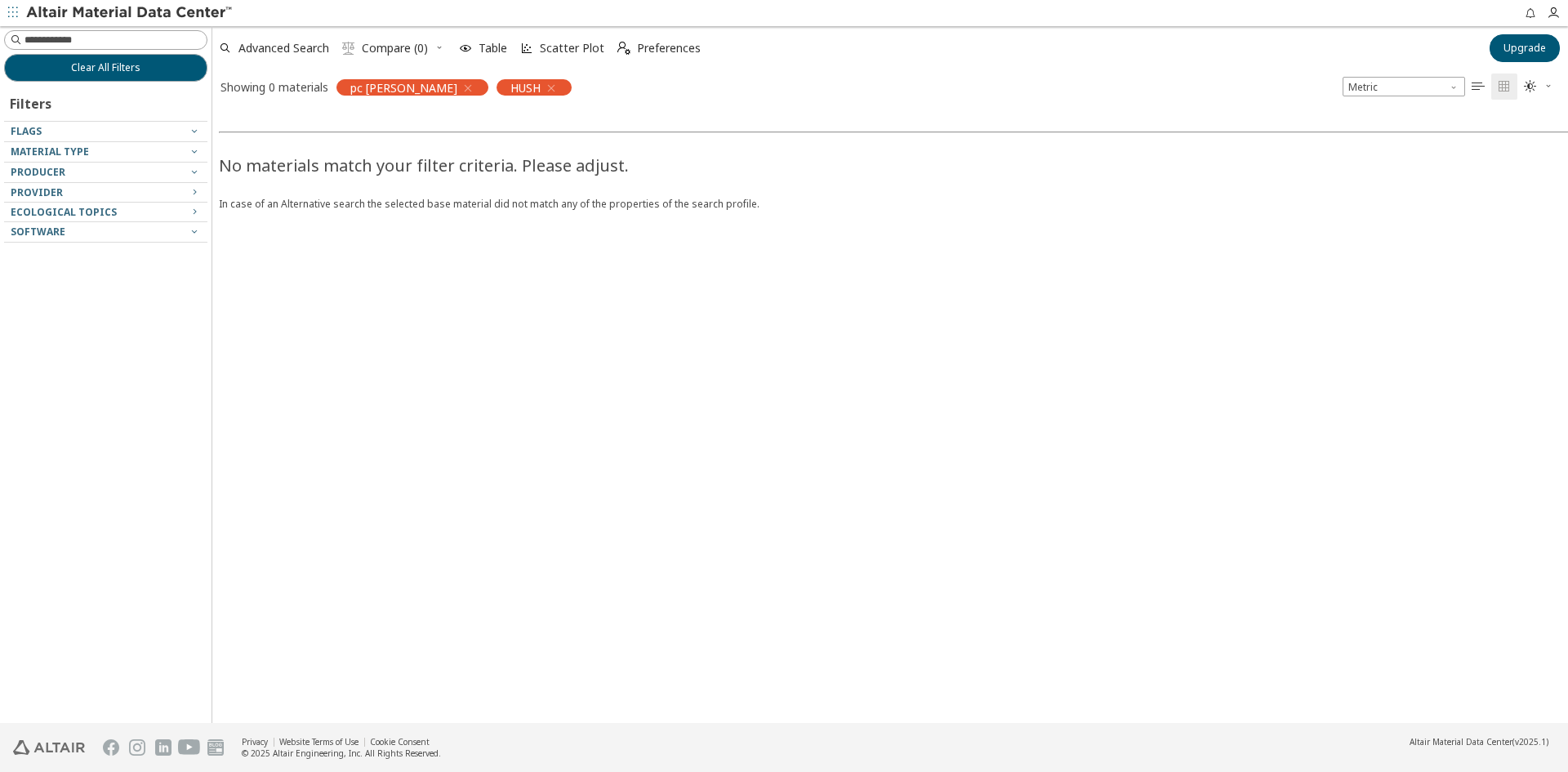
click at [462, 87] on icon "button" at bounding box center [468, 88] width 13 height 13
click at [395, 86] on icon "button" at bounding box center [391, 88] width 13 height 13
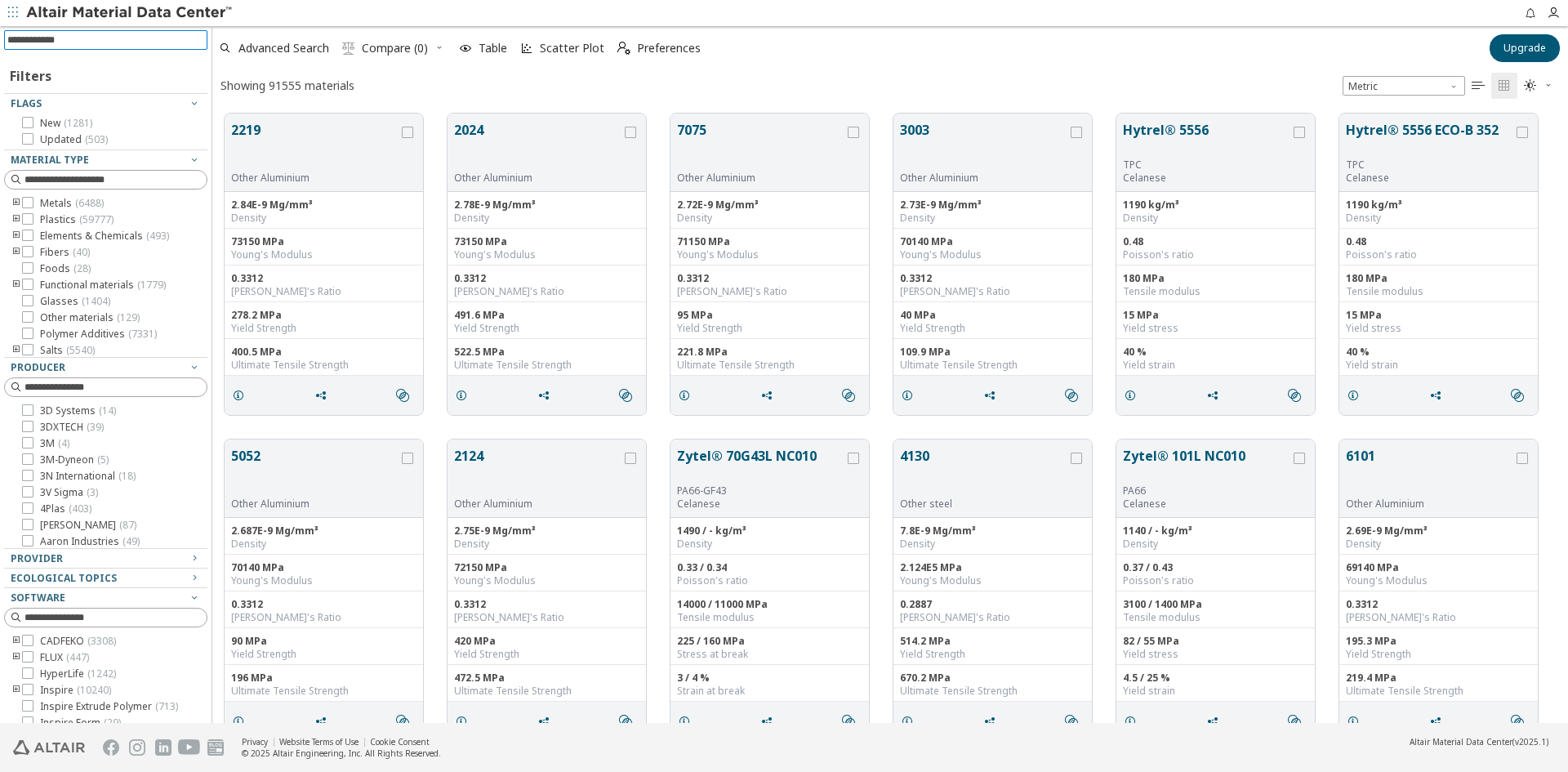
click at [73, 42] on input at bounding box center [107, 39] width 200 height 18
click at [80, 44] on input at bounding box center [107, 39] width 200 height 18
type input "*****"
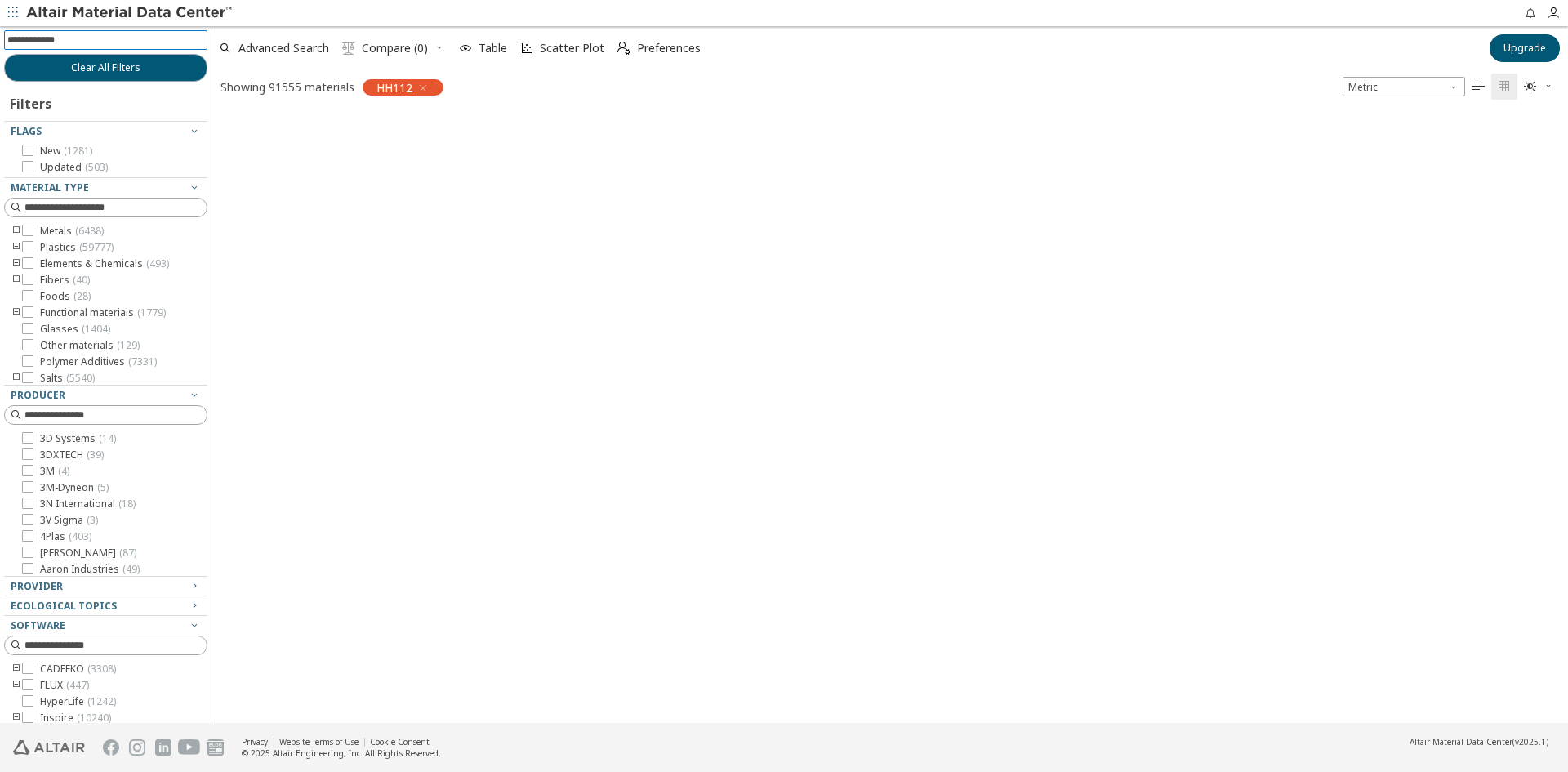
scroll to position [607, 1343]
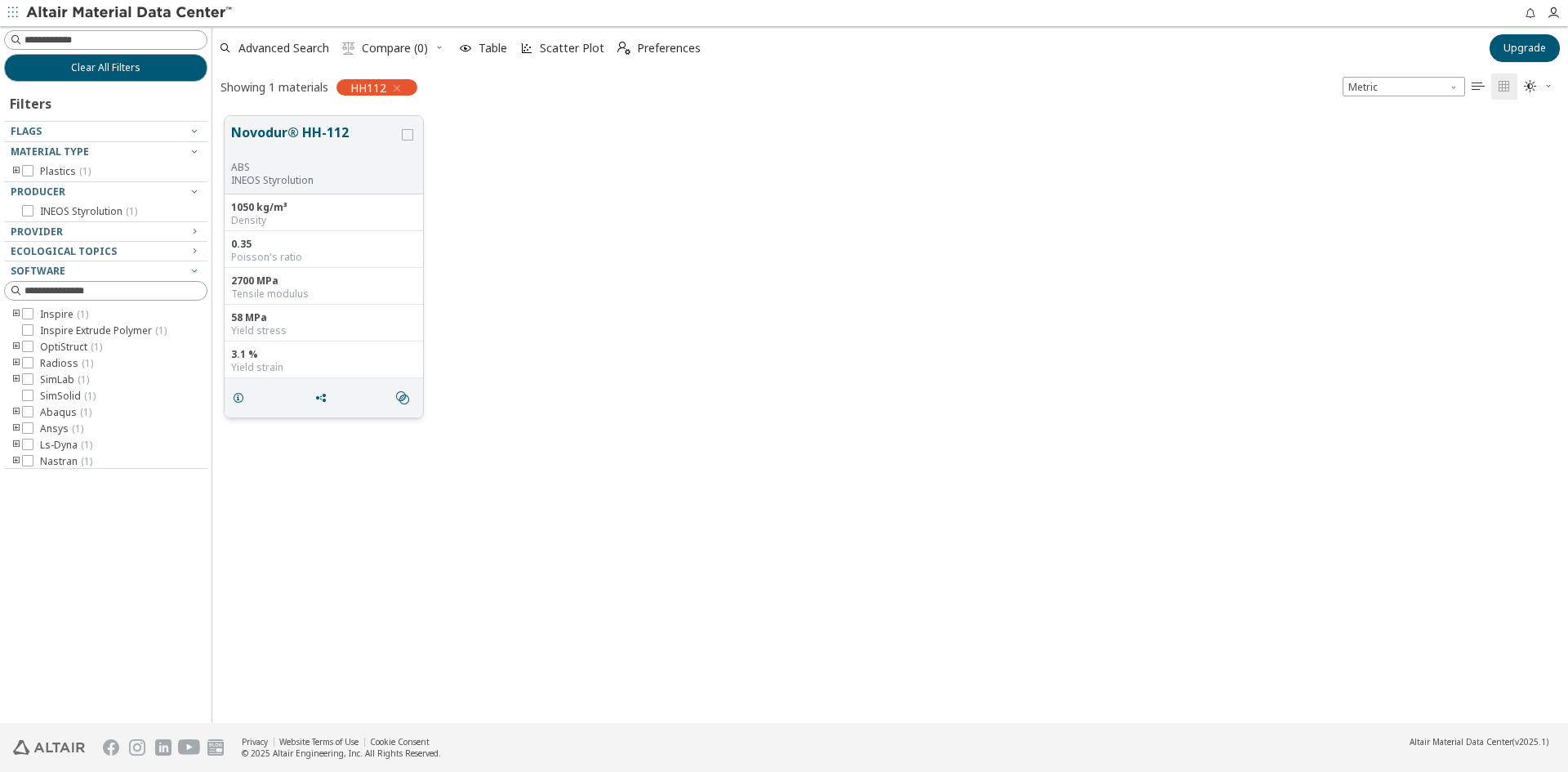
click at [286, 133] on button "Novodur® HH-112" at bounding box center [315, 141] width 167 height 39
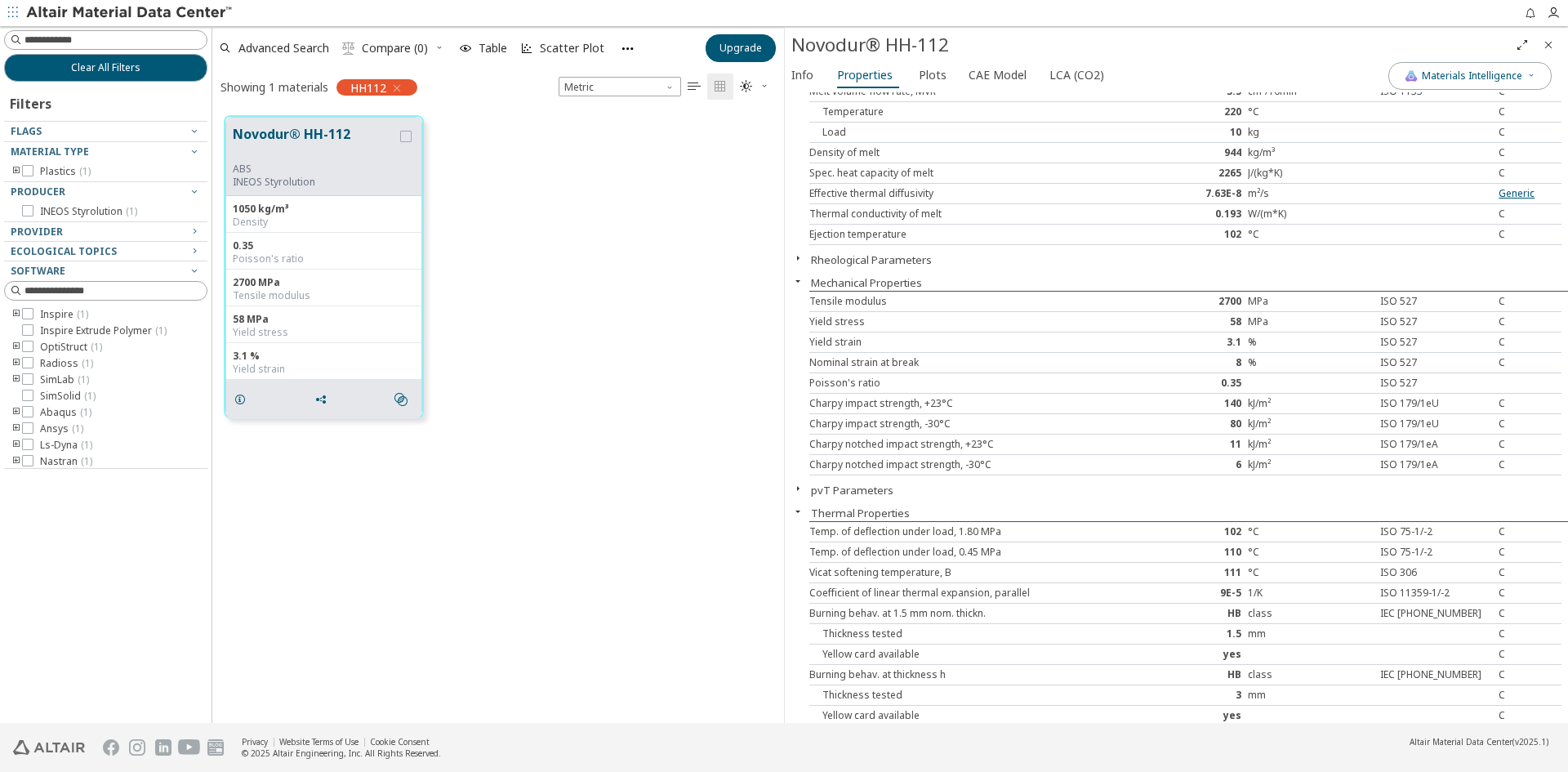
scroll to position [82, 0]
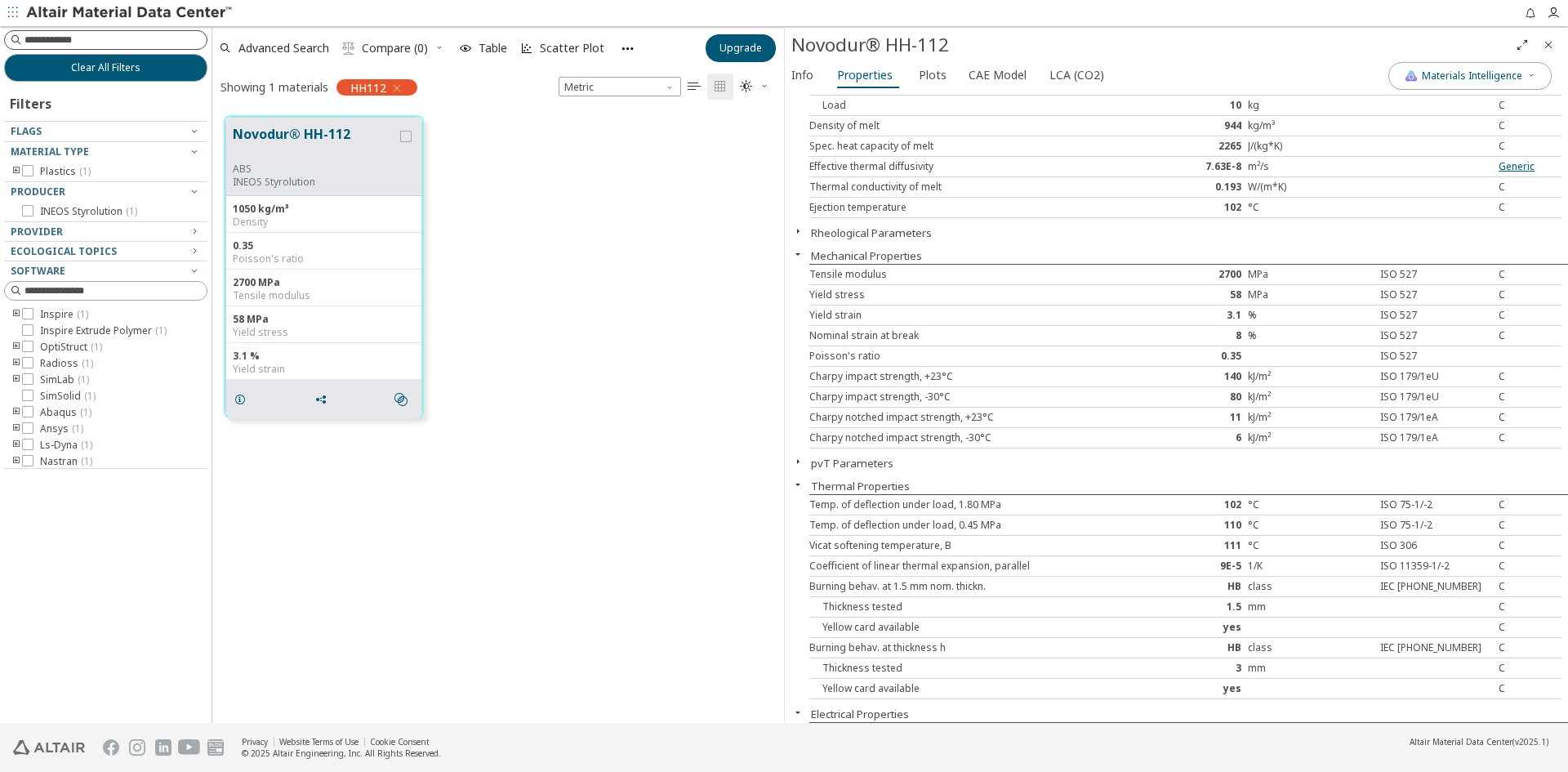
click at [97, 37] on input at bounding box center [116, 39] width 182 height 16
type input "***"
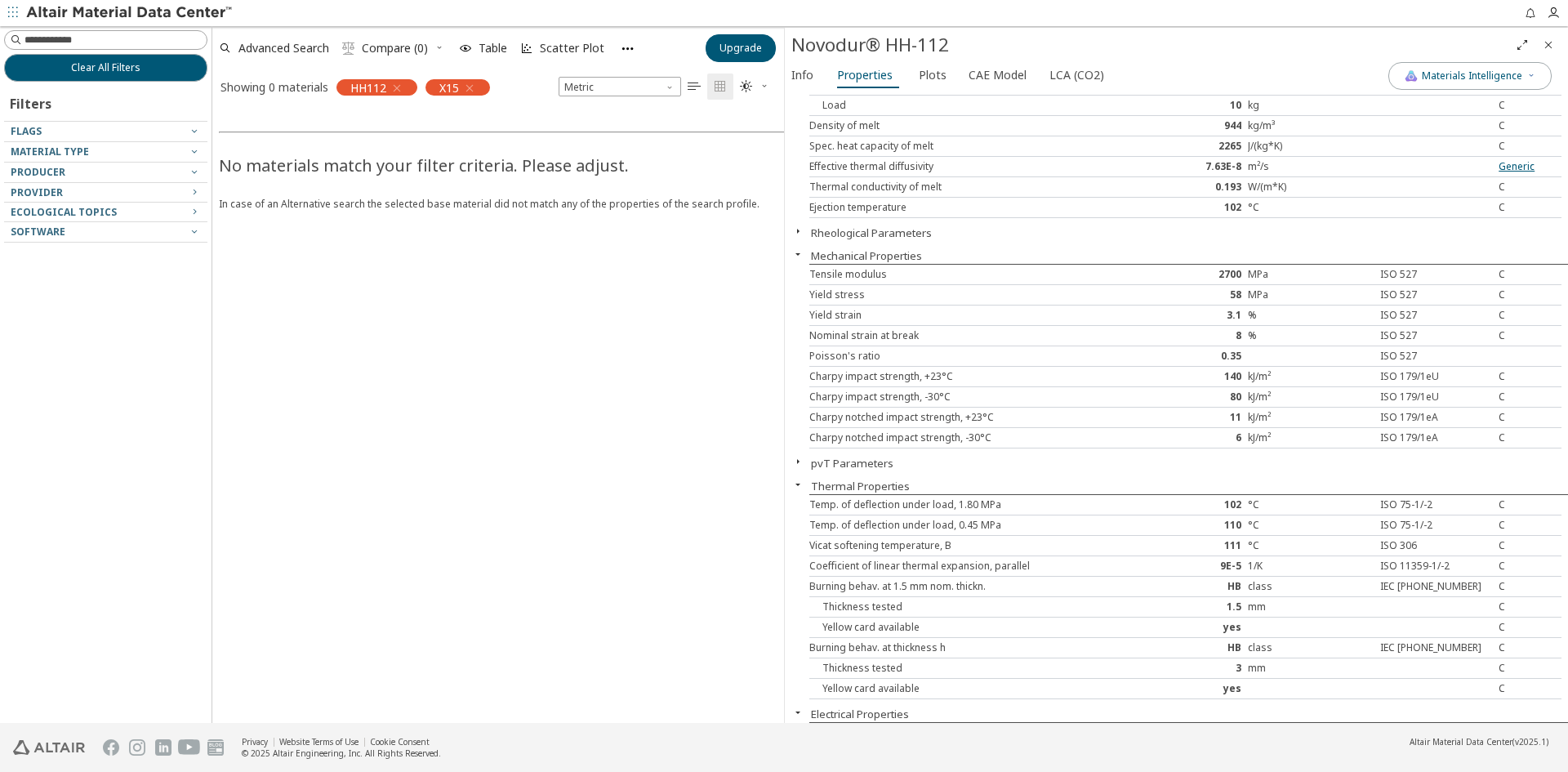
click at [402, 90] on icon "button" at bounding box center [397, 88] width 13 height 13
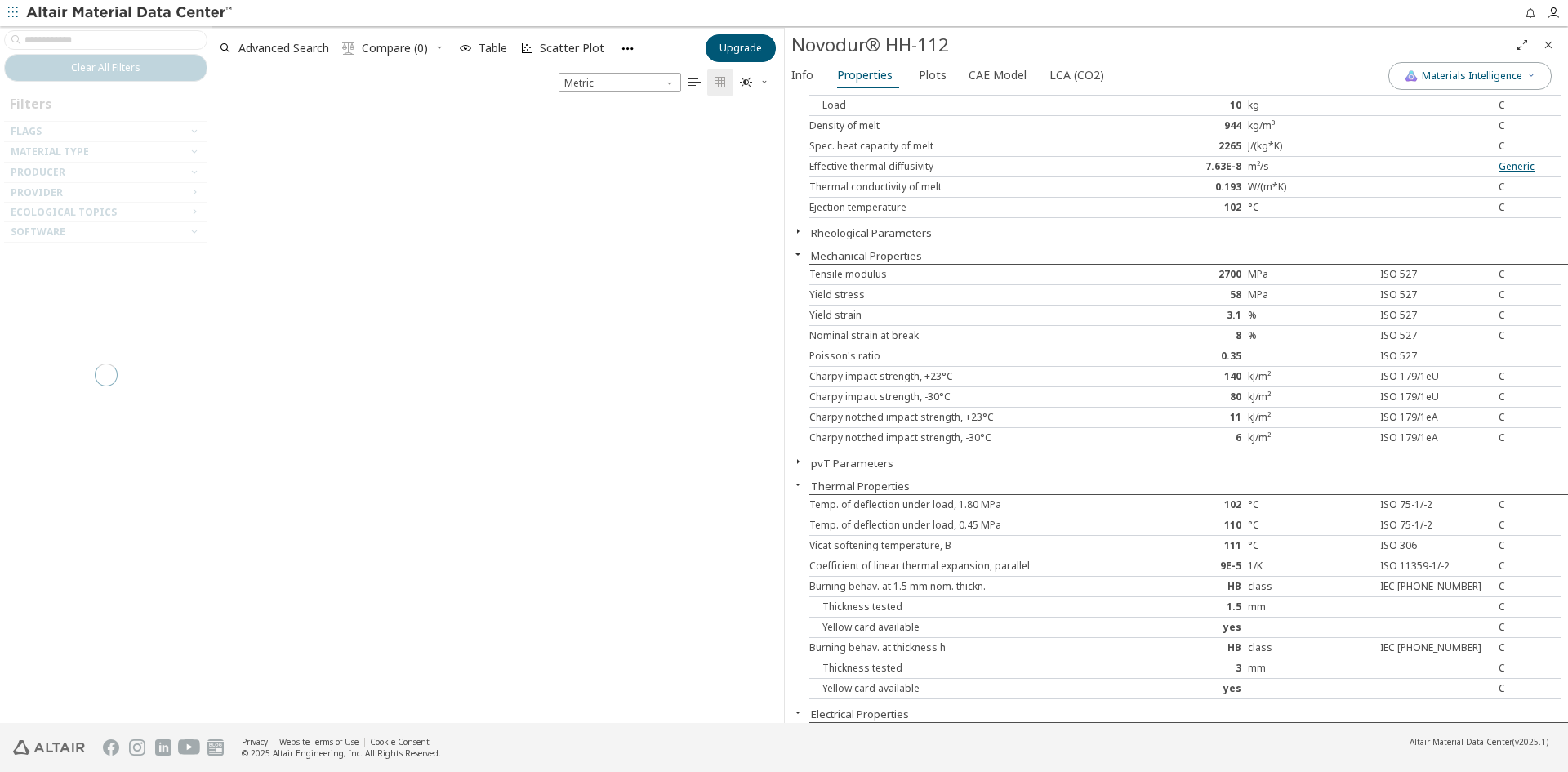
click at [1542, 47] on icon "Close" at bounding box center [1548, 45] width 13 height 13
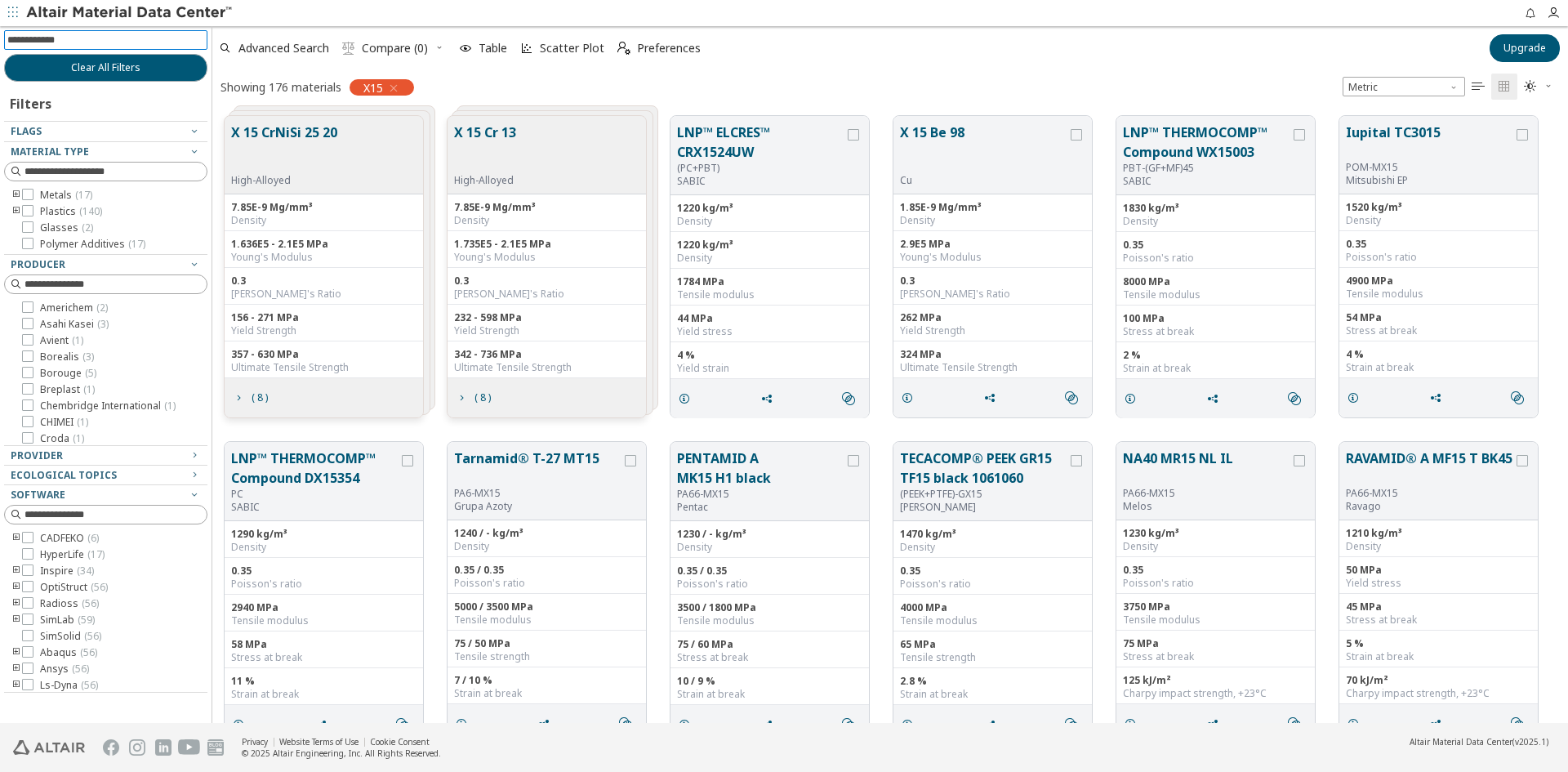
click at [120, 38] on input at bounding box center [107, 39] width 200 height 18
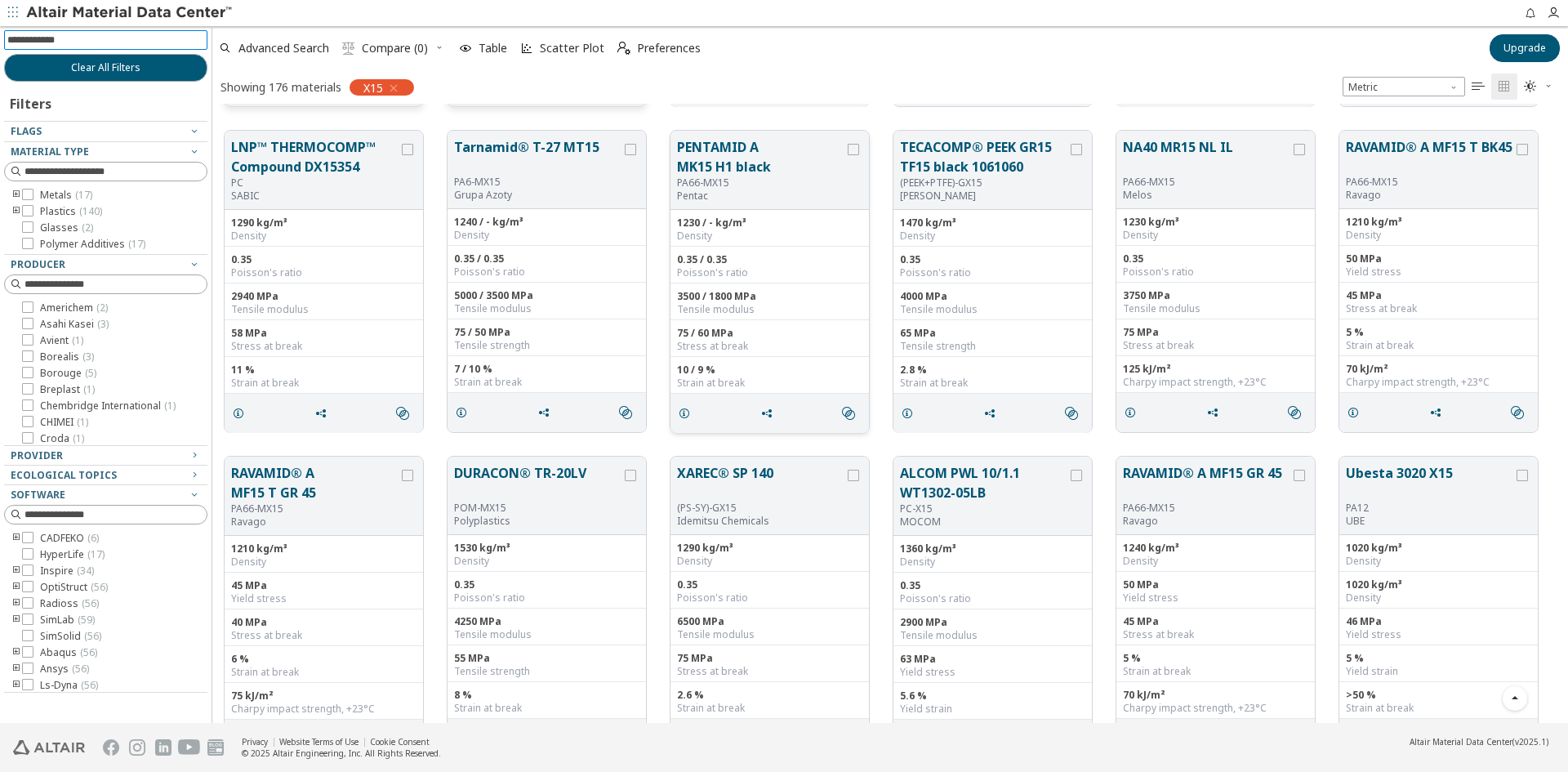
scroll to position [327, 0]
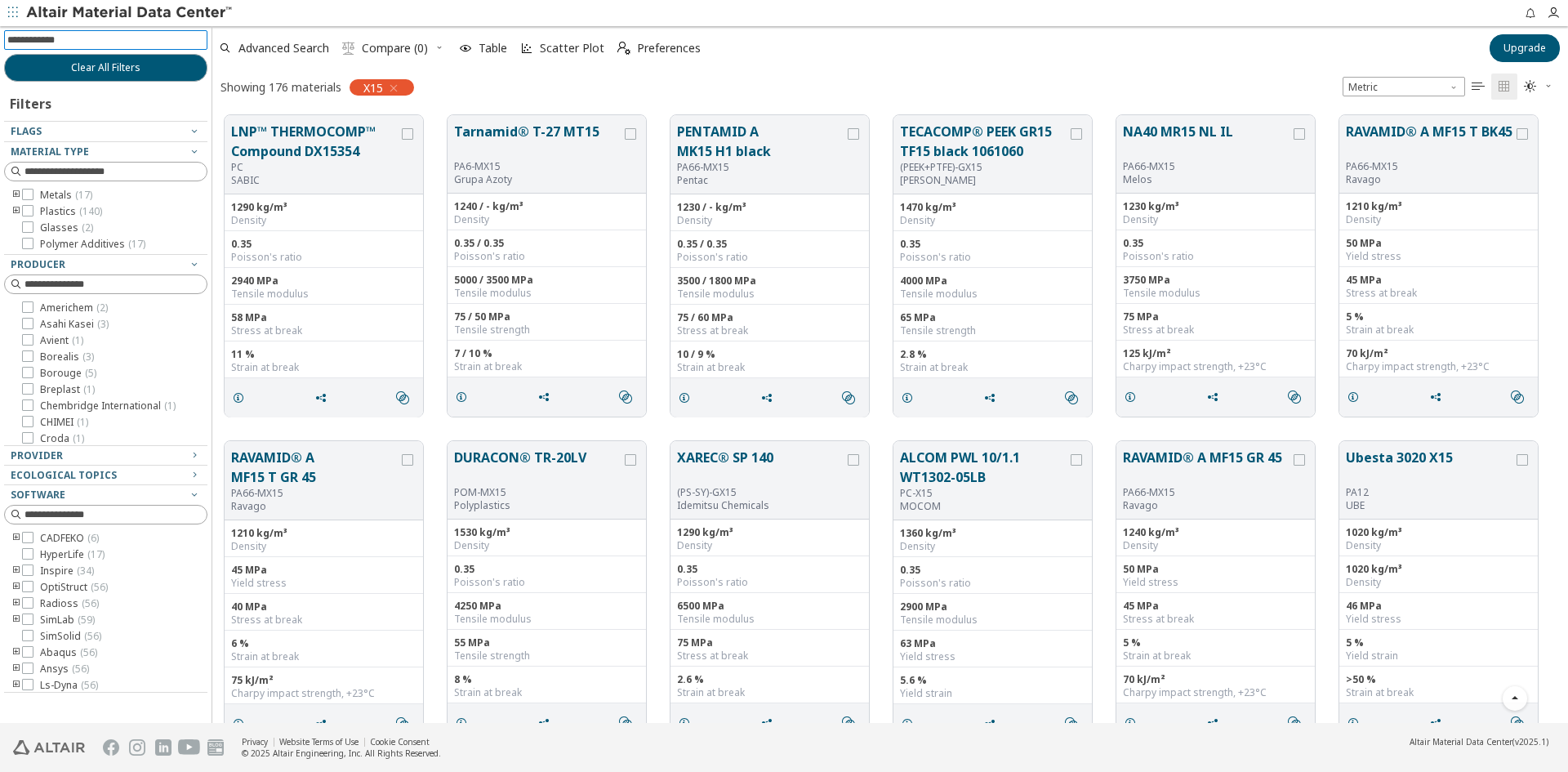
click at [64, 43] on input at bounding box center [107, 39] width 200 height 18
type input "*"
type input "**********"
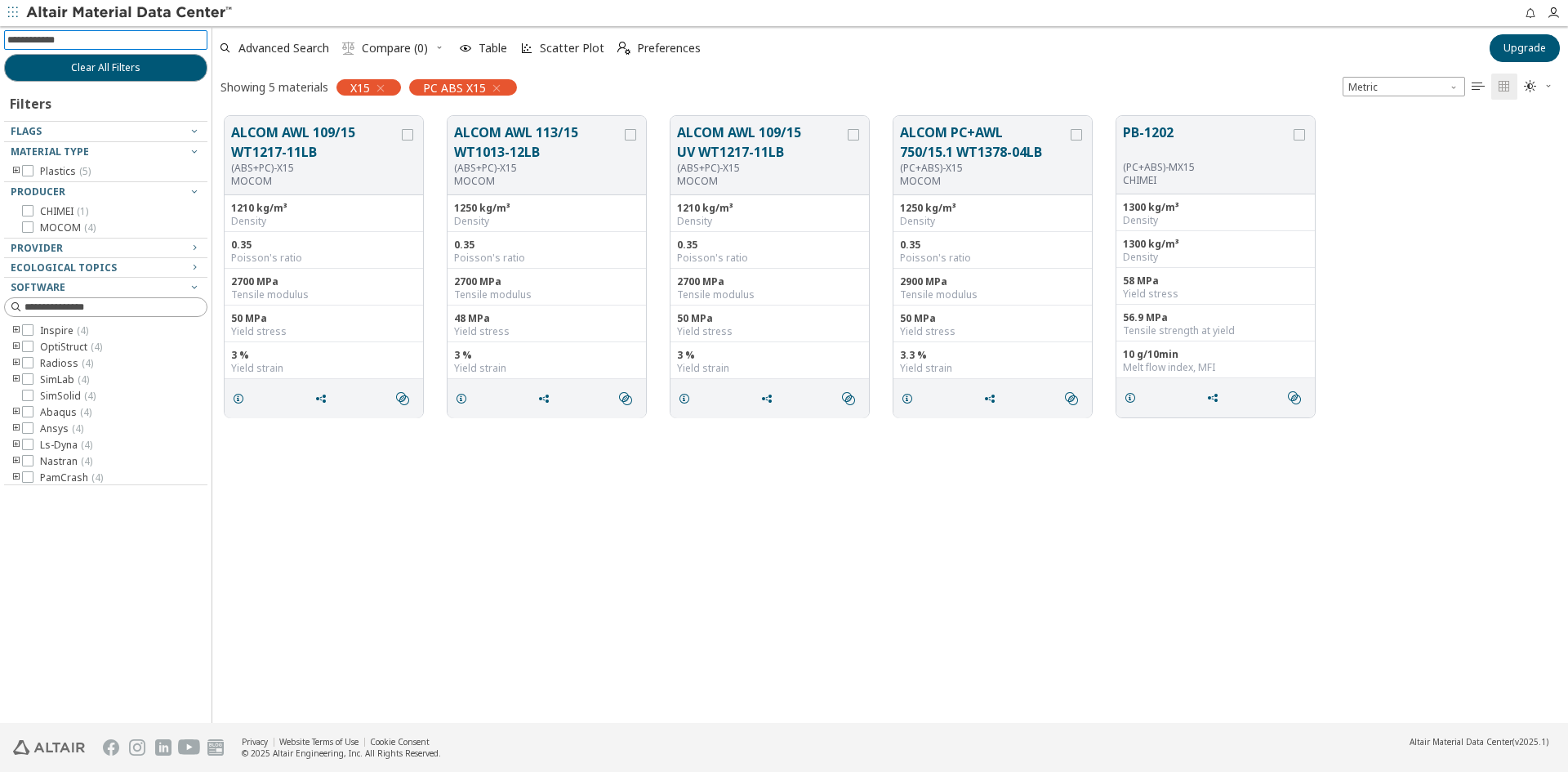
click at [383, 85] on icon "button" at bounding box center [381, 88] width 13 height 13
click at [314, 136] on button "ALCOM AWL 109/15 WT1217-11LB" at bounding box center [315, 142] width 167 height 39
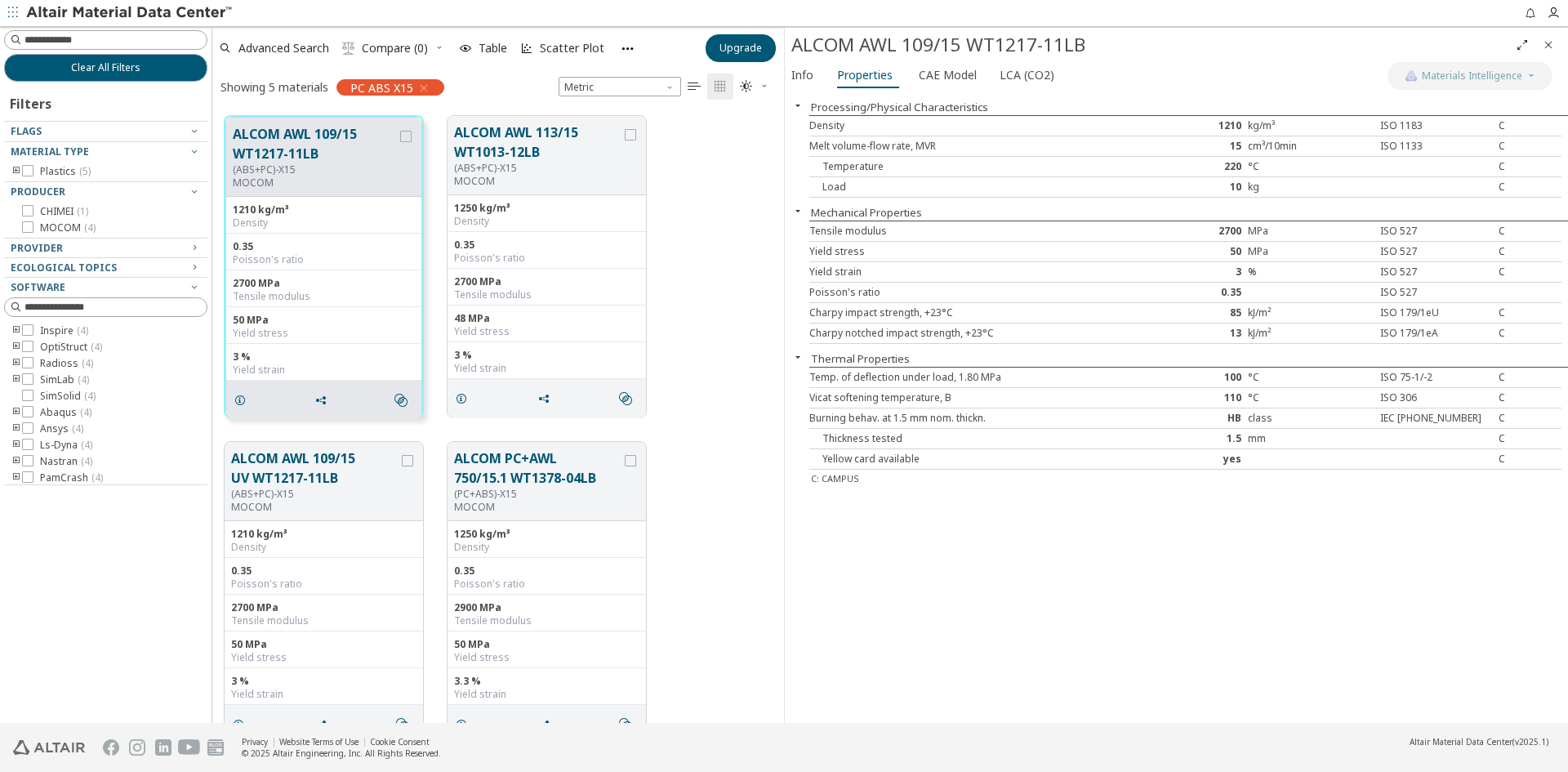
click at [424, 89] on icon "button" at bounding box center [424, 88] width 13 height 13
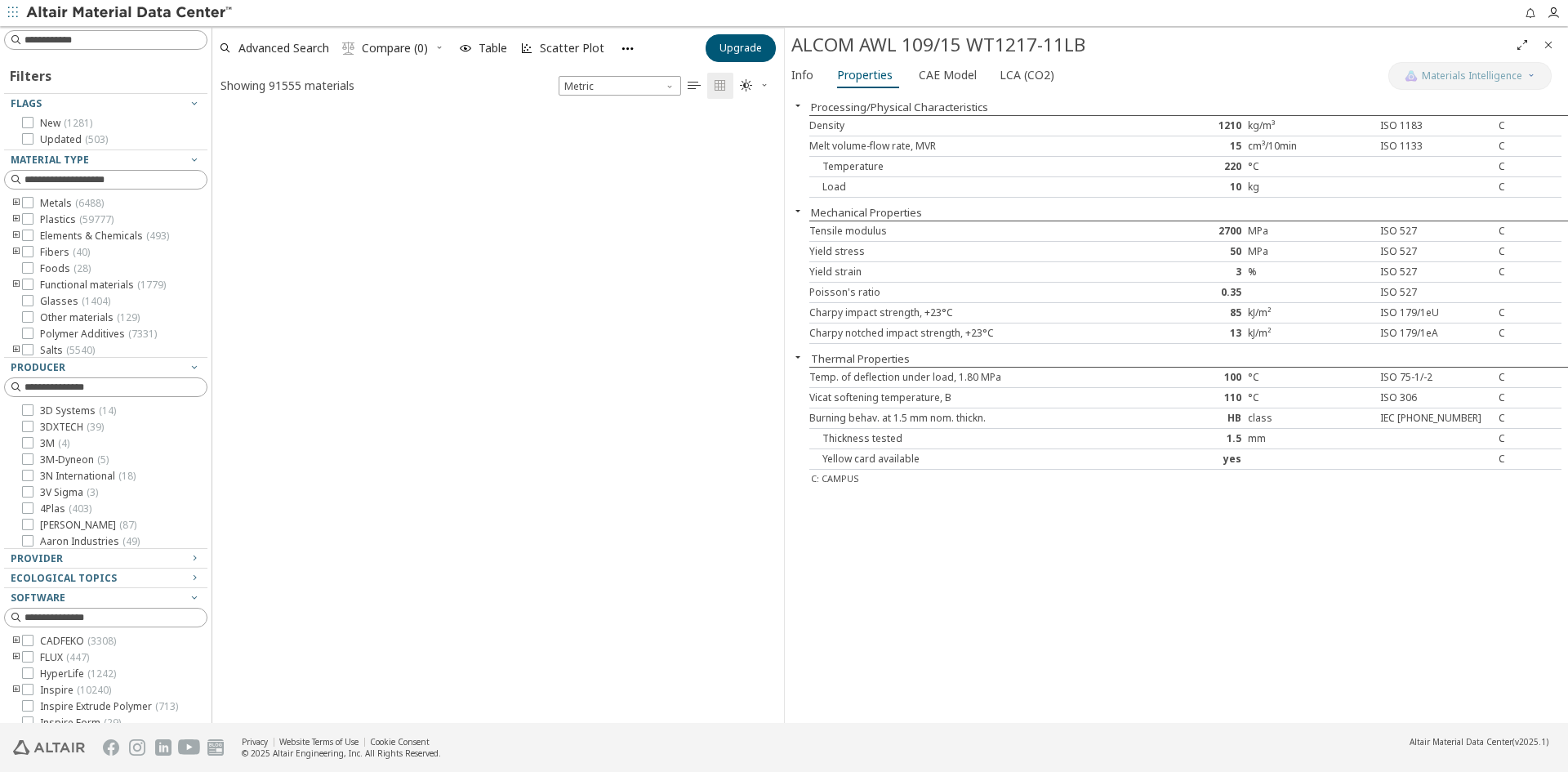
click at [1546, 47] on icon "Close" at bounding box center [1548, 45] width 13 height 13
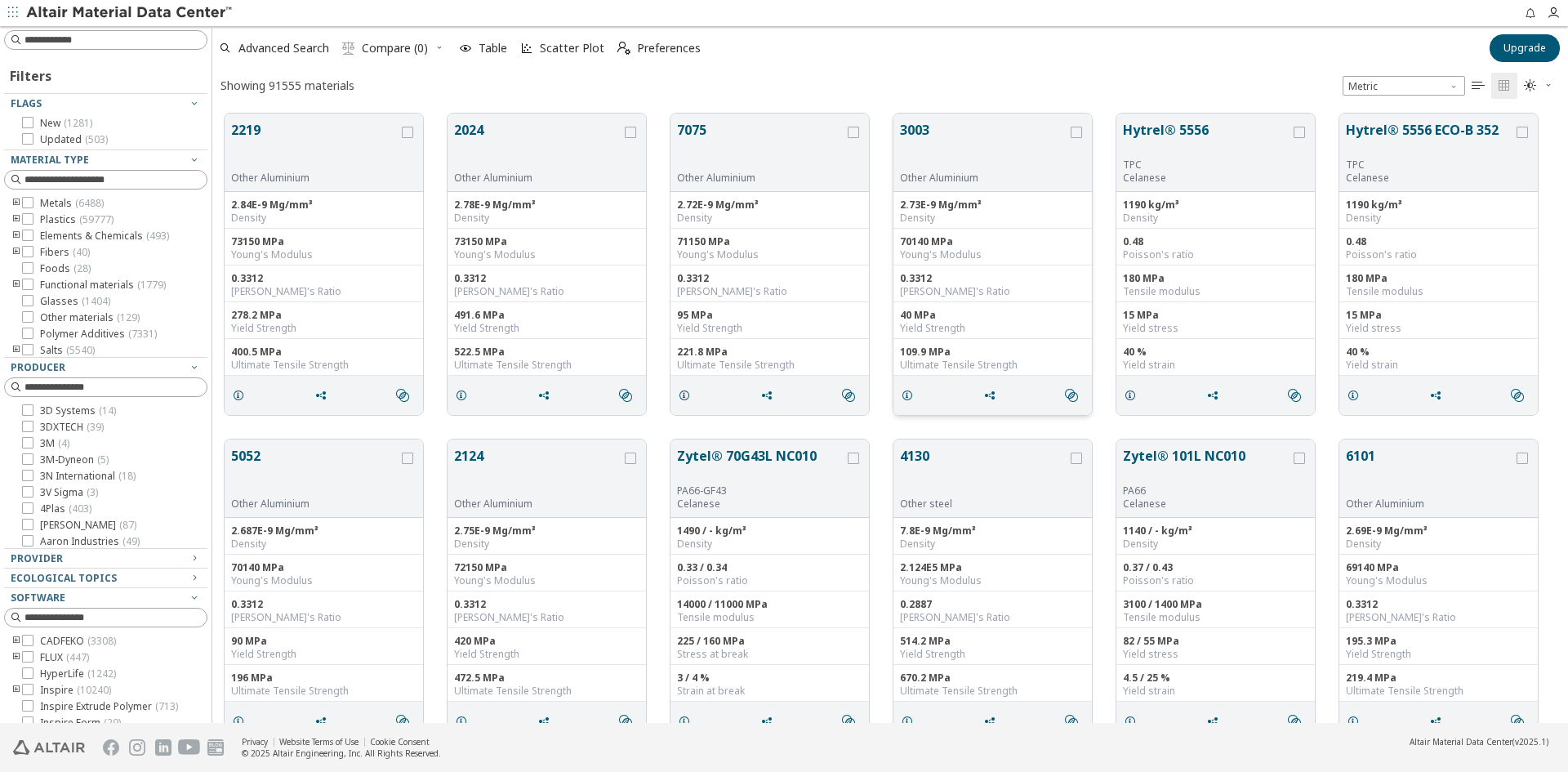
scroll to position [13, 13]
